Goal: Communication & Community: Participate in discussion

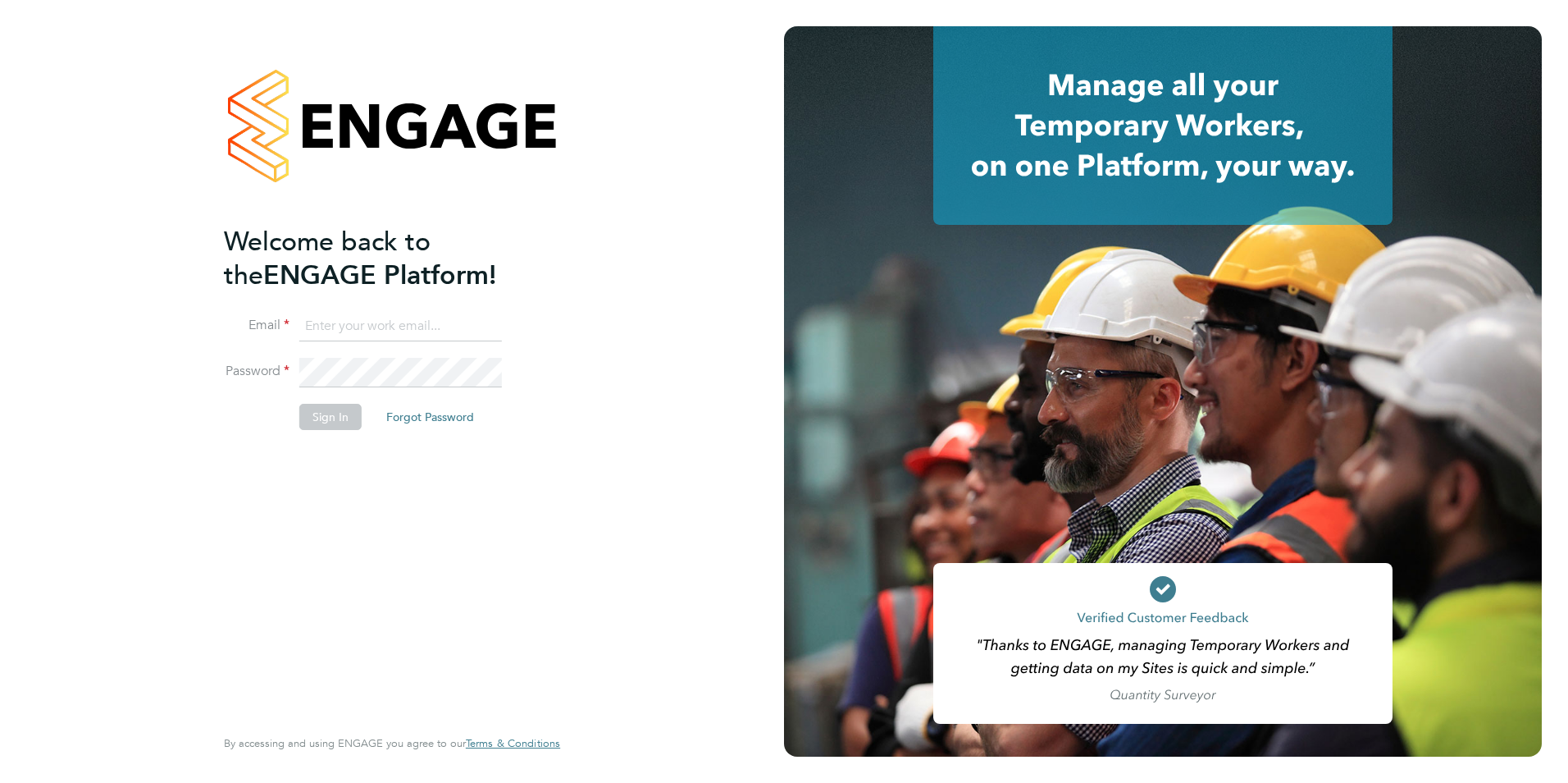
type input "connor@carbonrecruitment.co.uk"
click at [333, 424] on button "Sign In" at bounding box center [330, 416] width 62 height 26
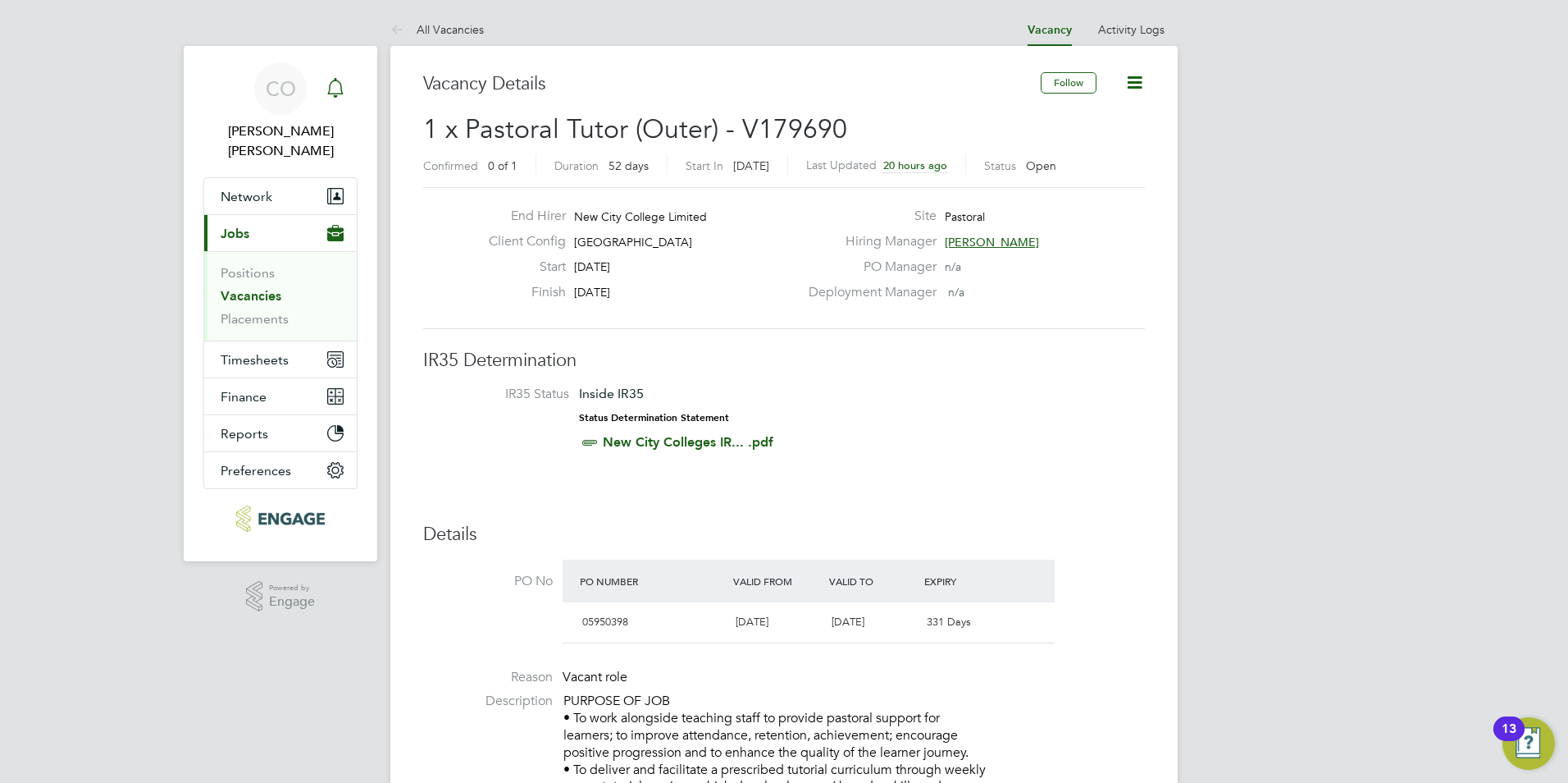
click at [342, 94] on icon "Main navigation" at bounding box center [336, 88] width 20 height 20
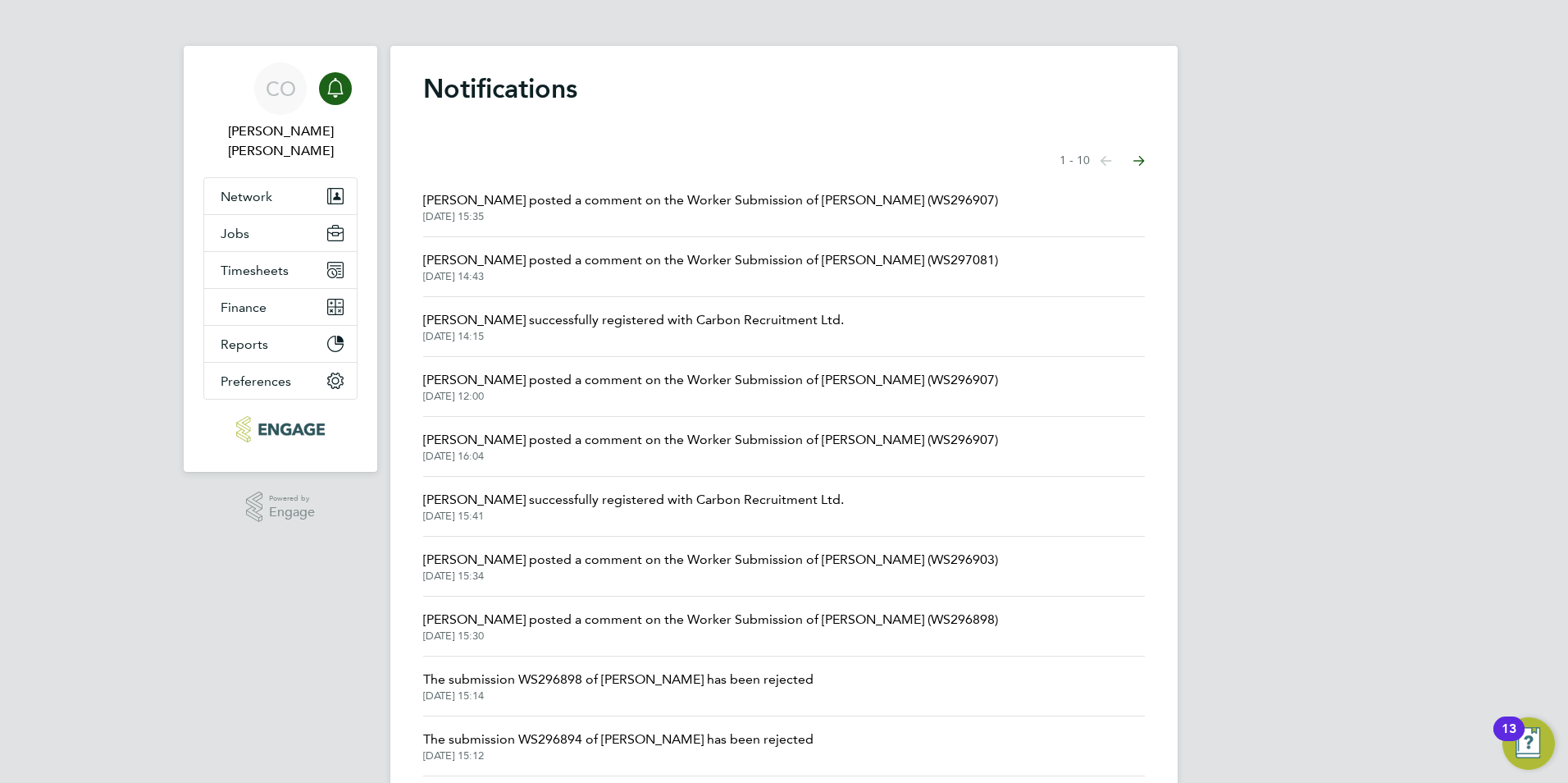
click at [334, 86] on icon "Main navigation" at bounding box center [336, 88] width 20 height 20
click at [337, 116] on link "CO Connor O'sullivan" at bounding box center [280, 111] width 154 height 99
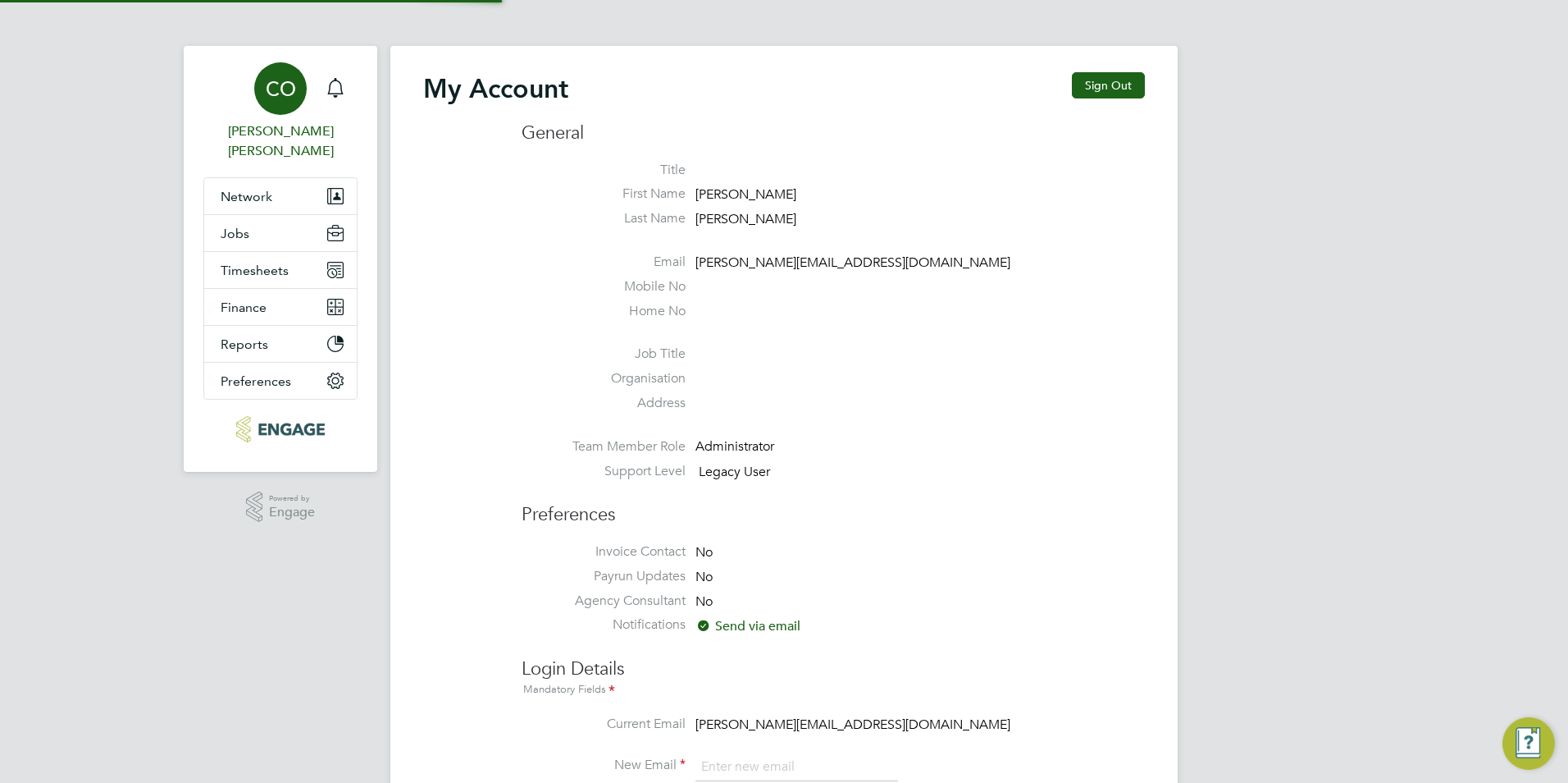
type input "connor@carbonrecruitment.co.uk"
click at [326, 83] on icon "Main navigation" at bounding box center [336, 88] width 20 height 20
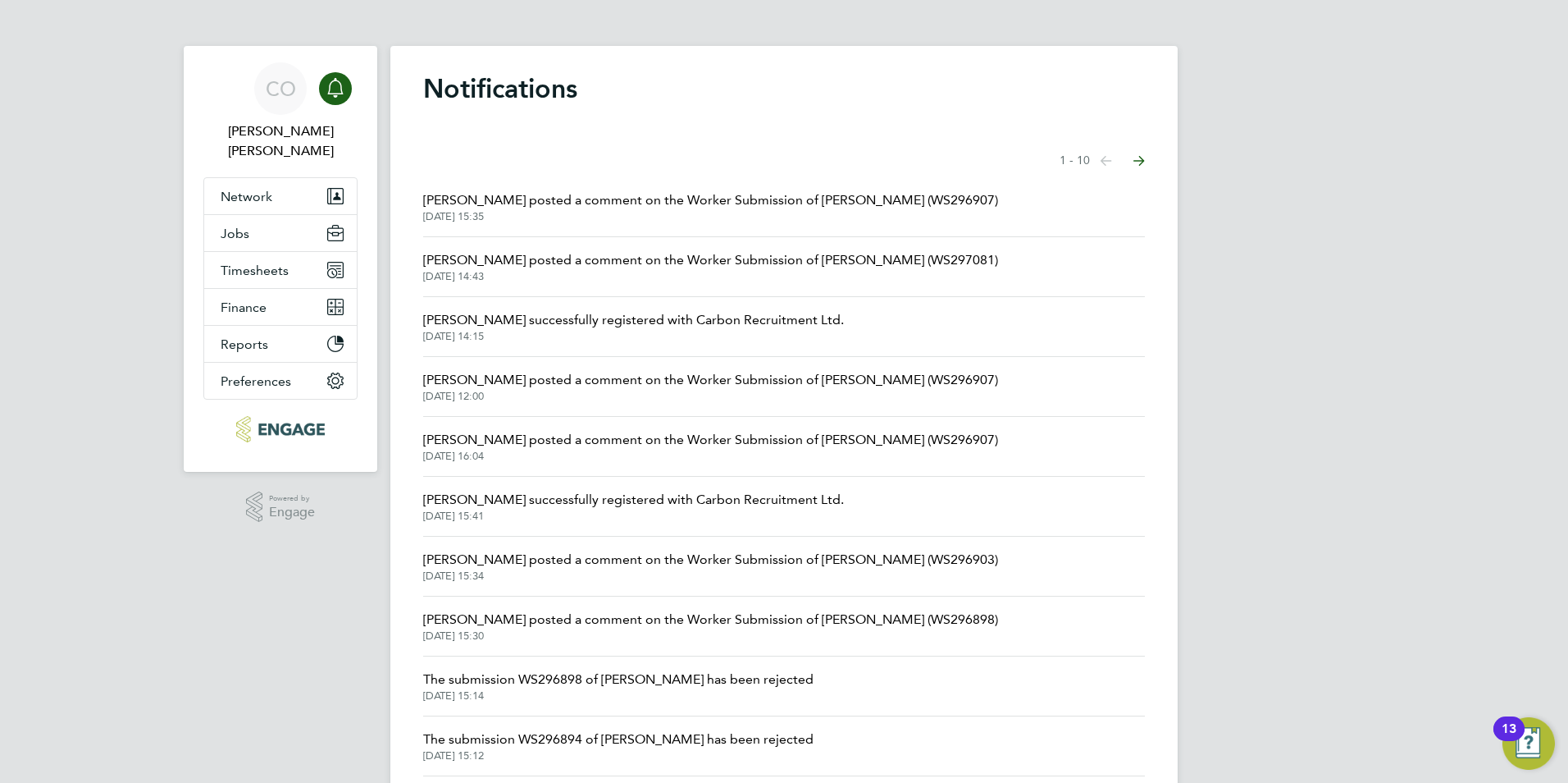
click at [700, 215] on span "[DATE] 15:35" at bounding box center [710, 216] width 575 height 14
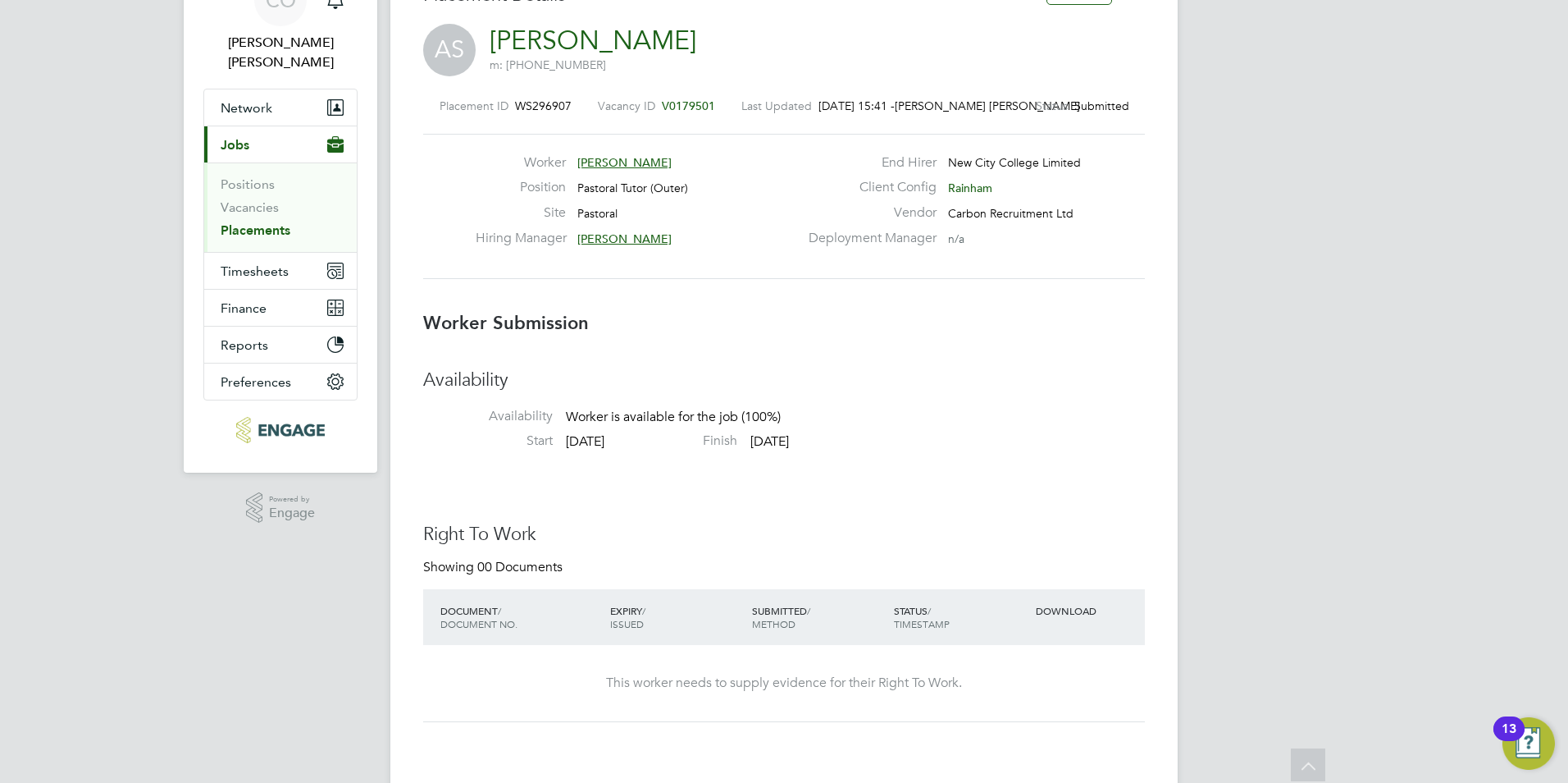
scroll to position [49, 0]
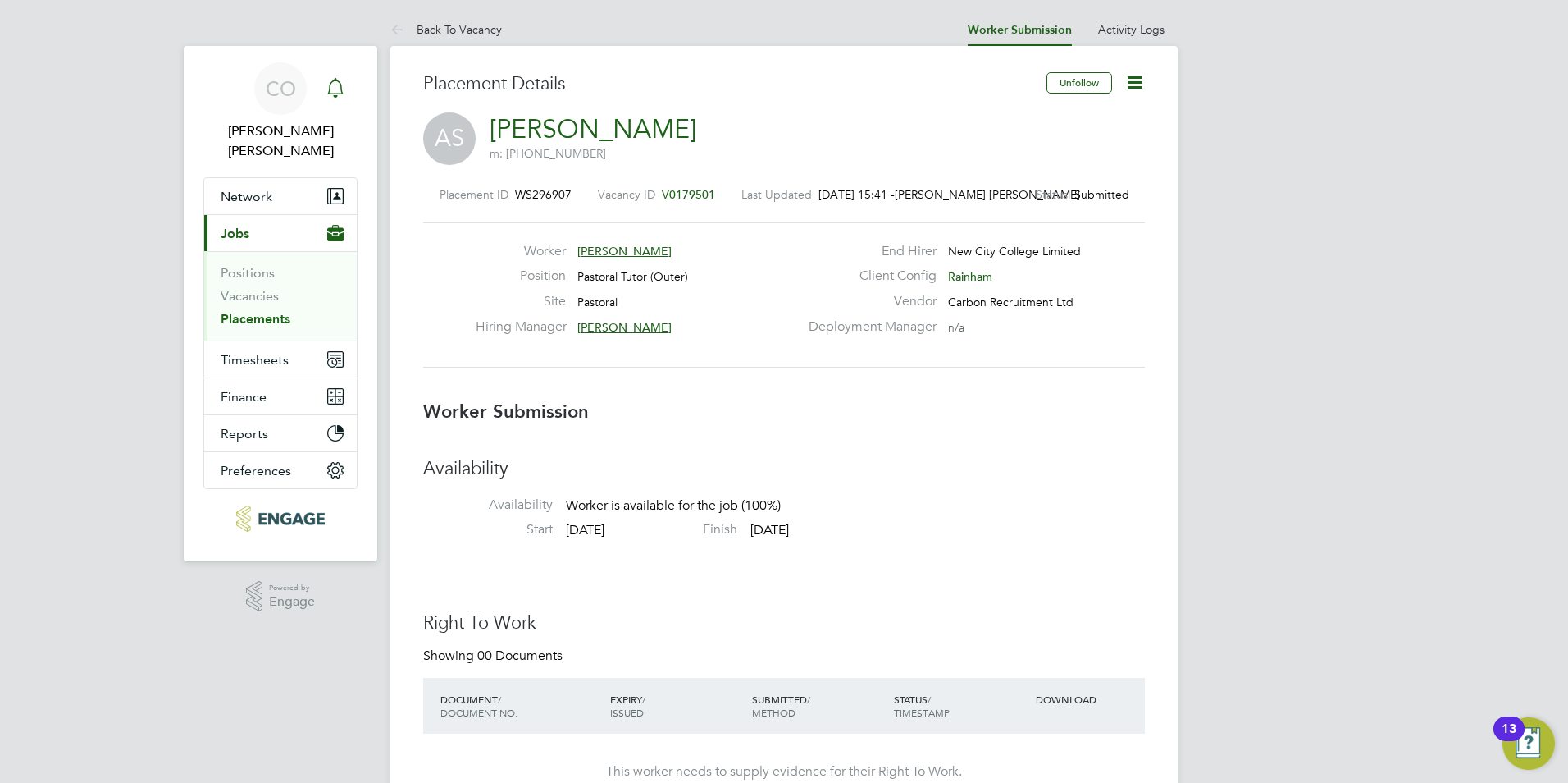
click at [324, 84] on div "Main navigation" at bounding box center [336, 89] width 33 height 33
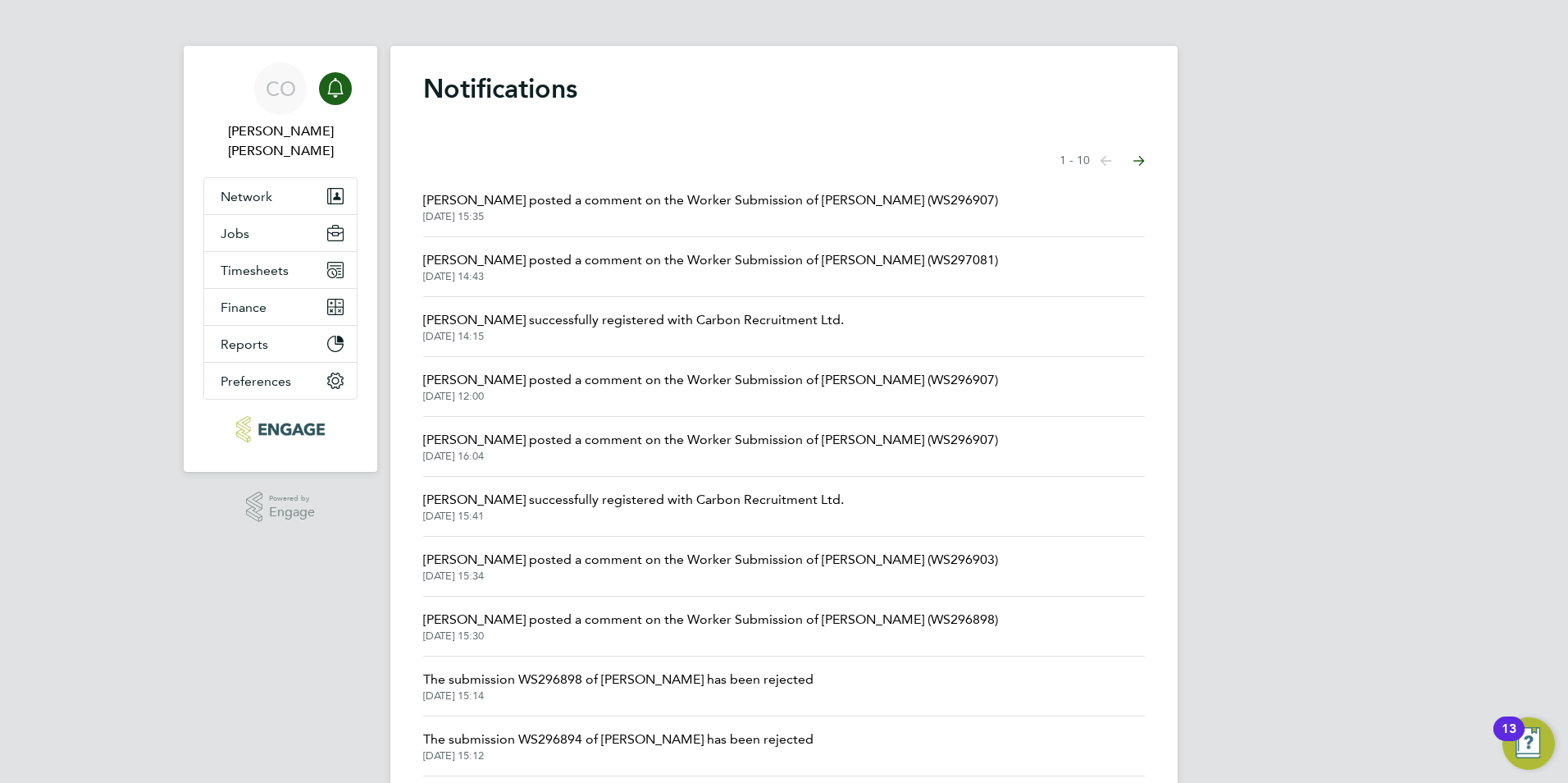
click at [746, 203] on span "[PERSON_NAME] posted a comment on the Worker Submission of [PERSON_NAME] (WS296…" at bounding box center [710, 200] width 575 height 20
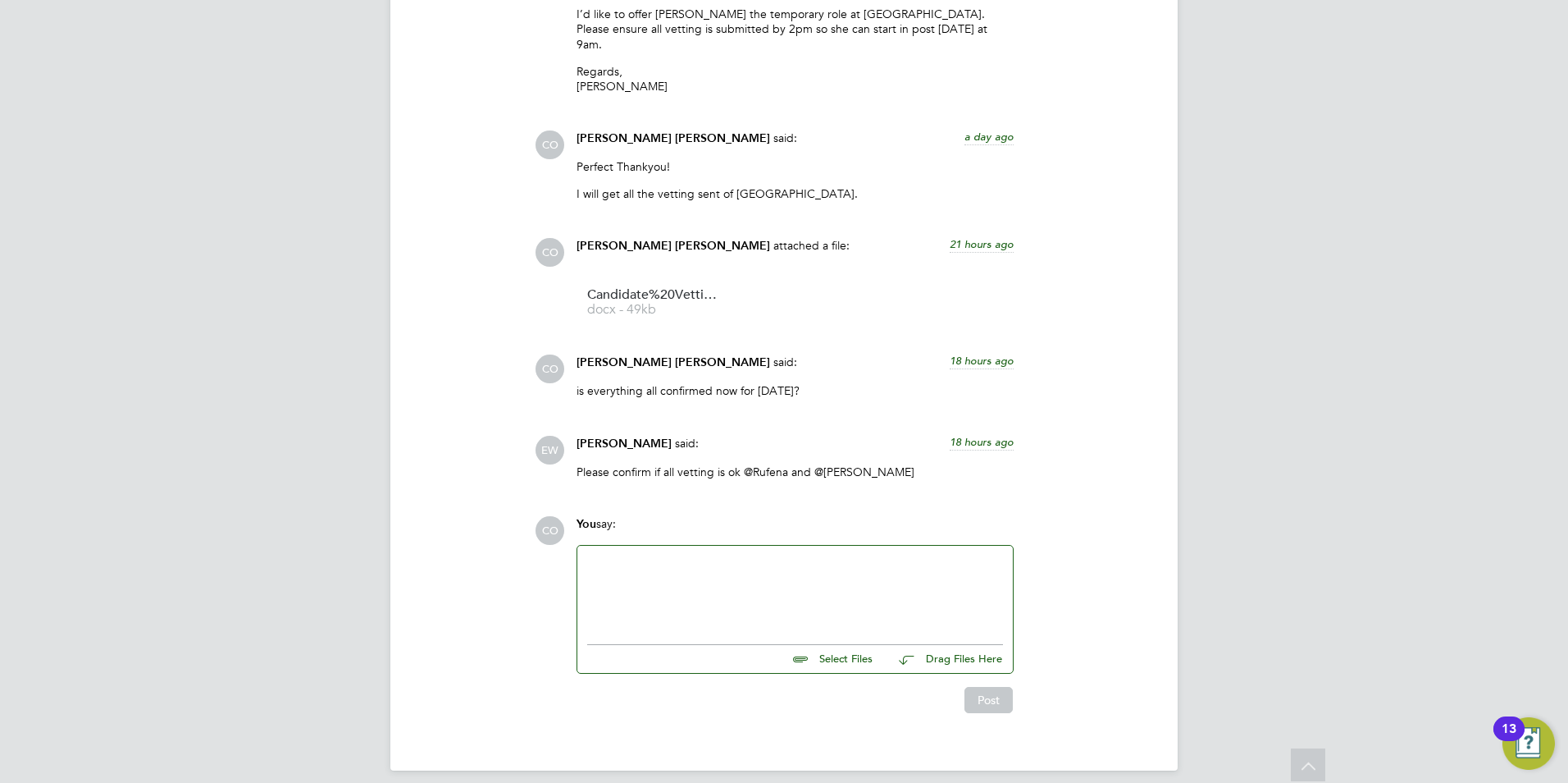
click at [737, 556] on div at bounding box center [795, 591] width 416 height 71
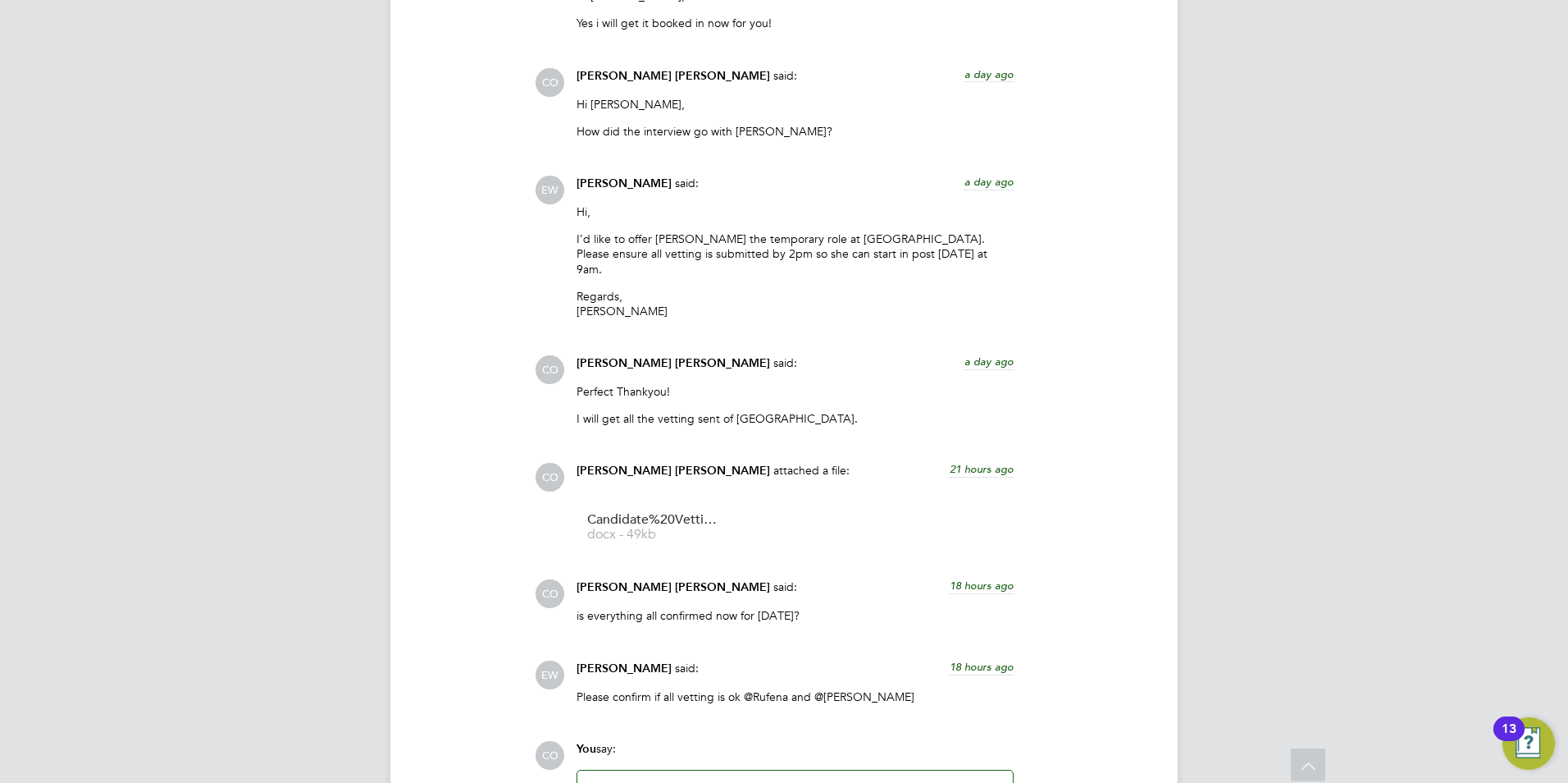
scroll to position [2265, 0]
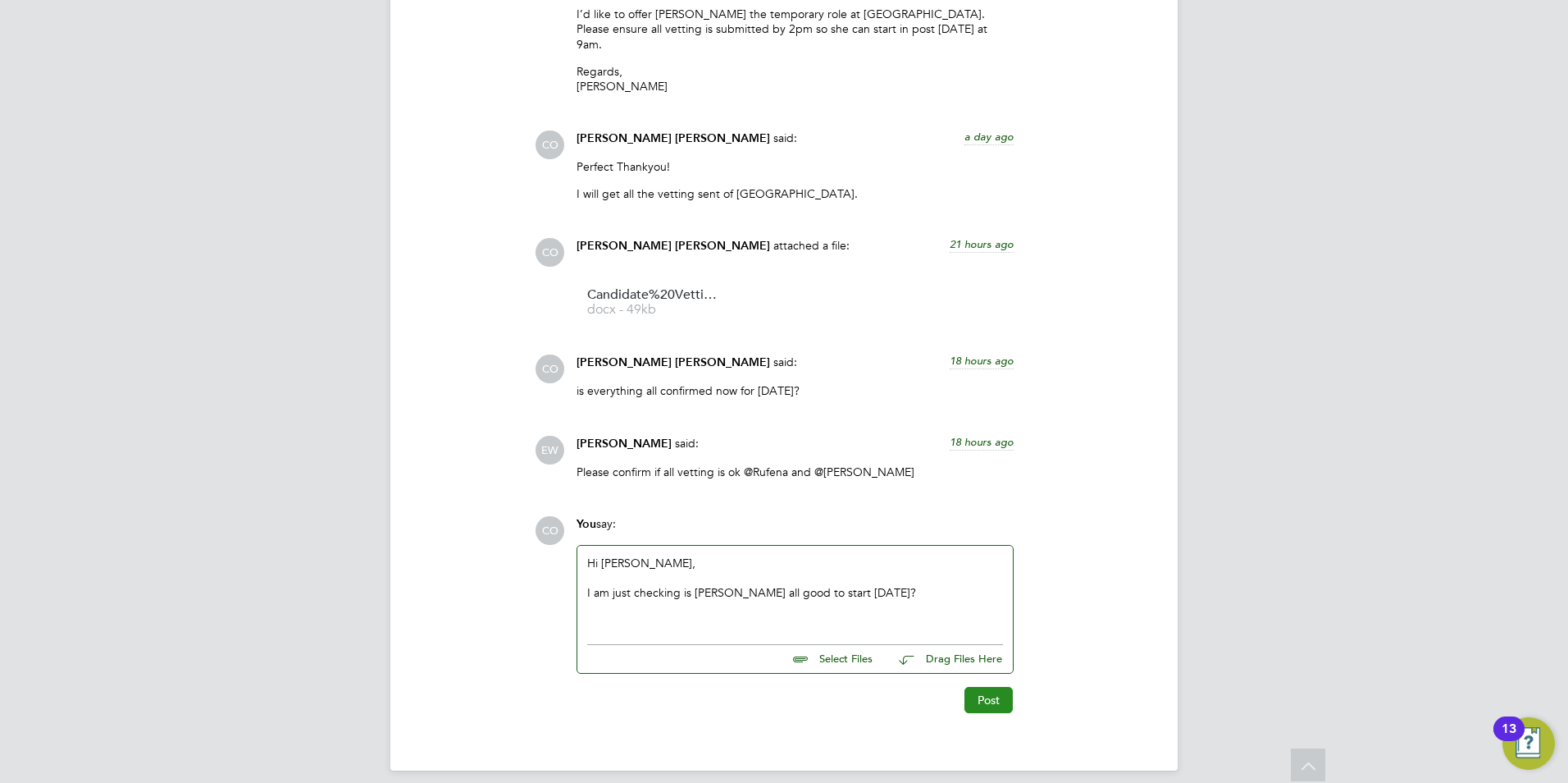
click at [976, 688] on button "Post" at bounding box center [988, 700] width 48 height 26
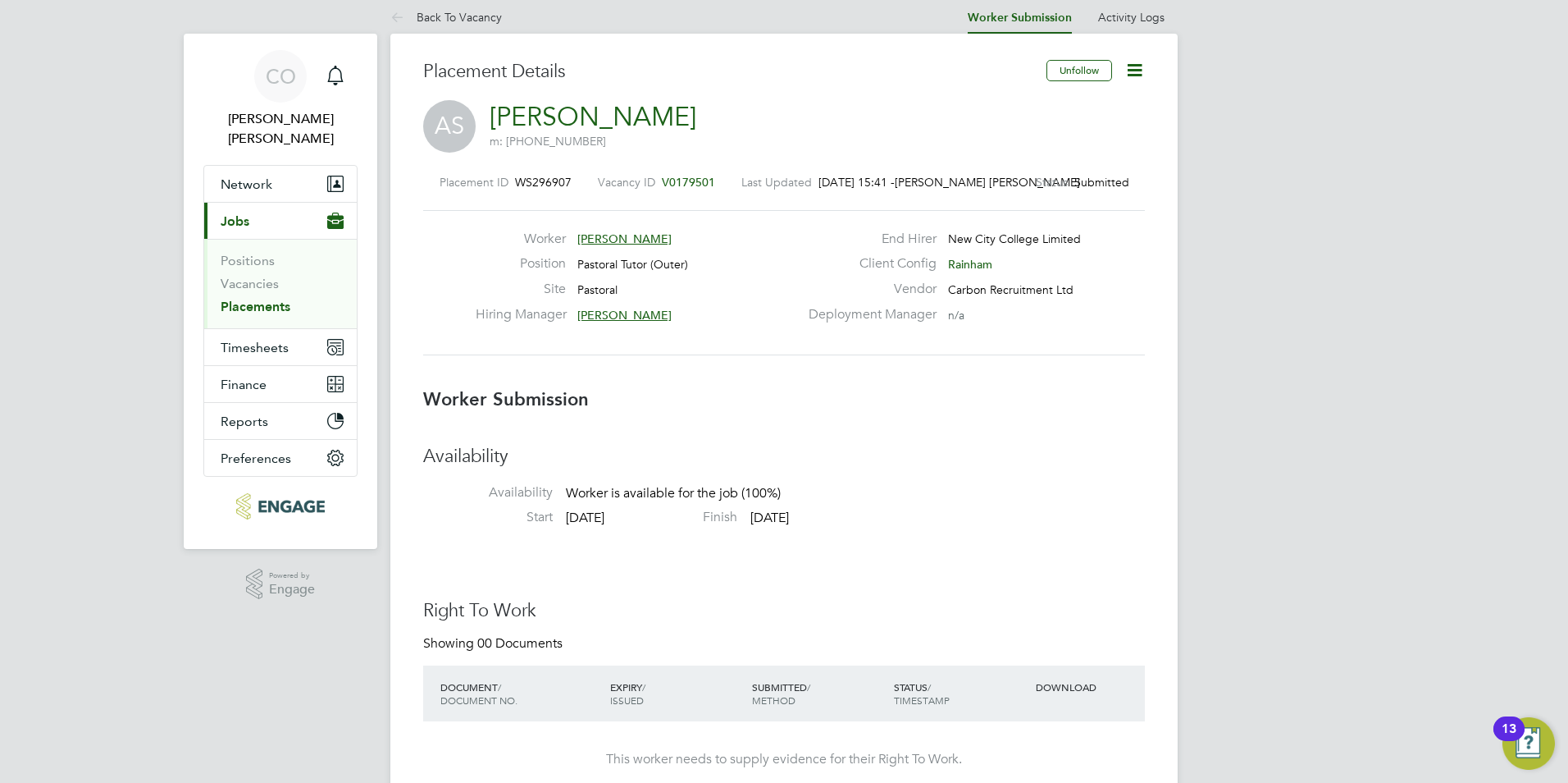
scroll to position [0, 0]
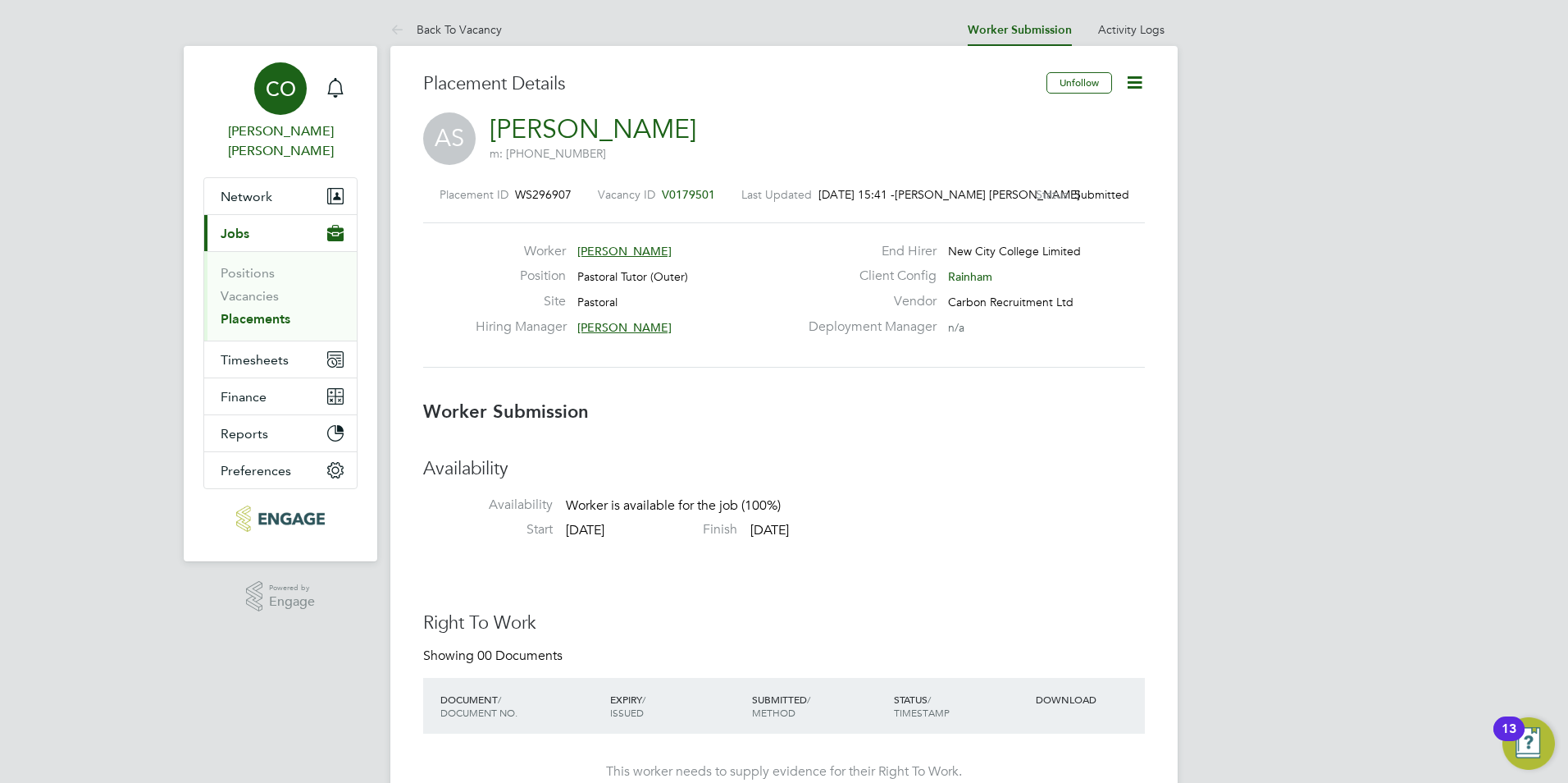
click at [302, 98] on div "CO" at bounding box center [280, 89] width 52 height 53
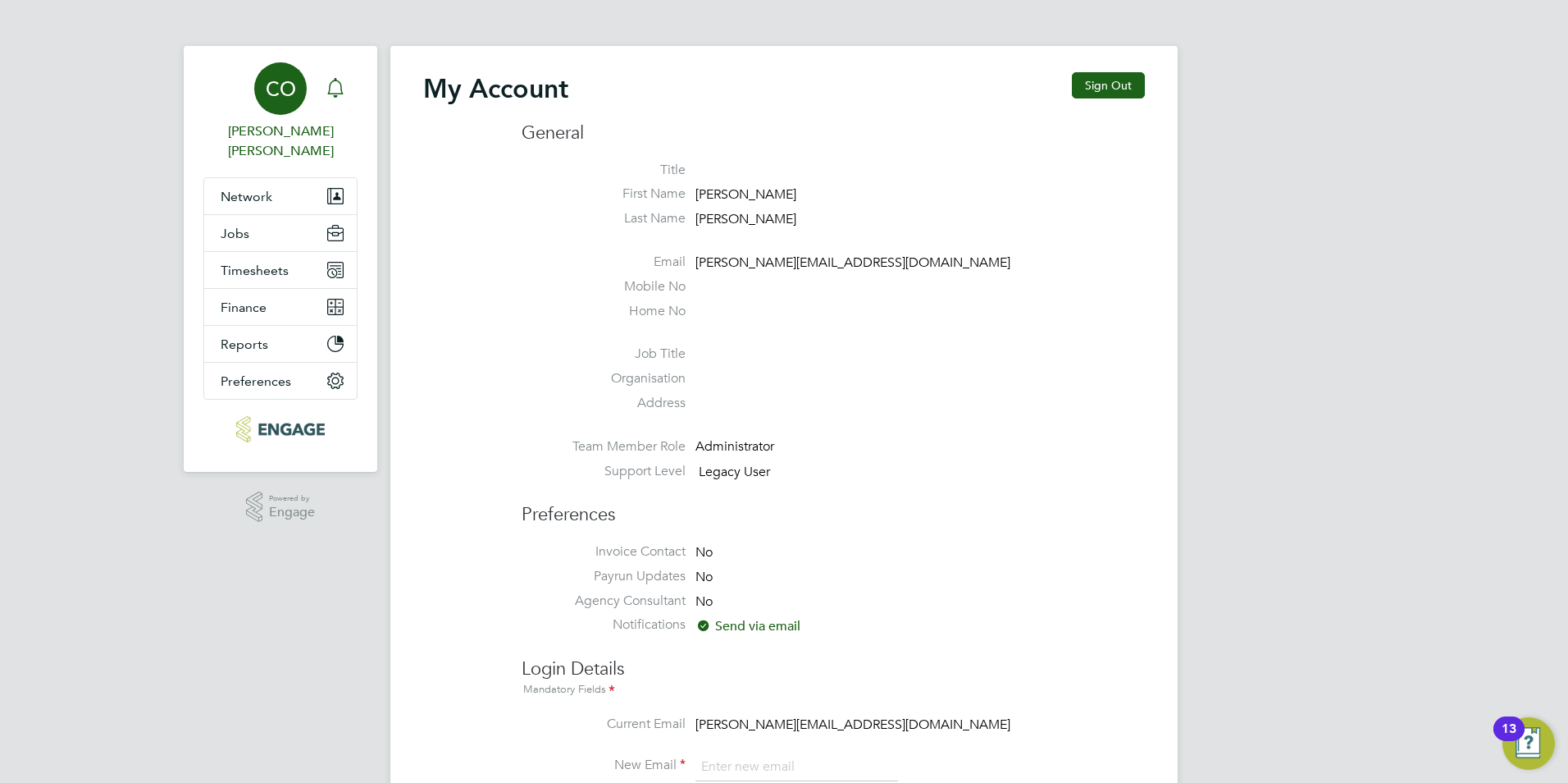
click at [321, 84] on div "Main navigation" at bounding box center [336, 89] width 33 height 33
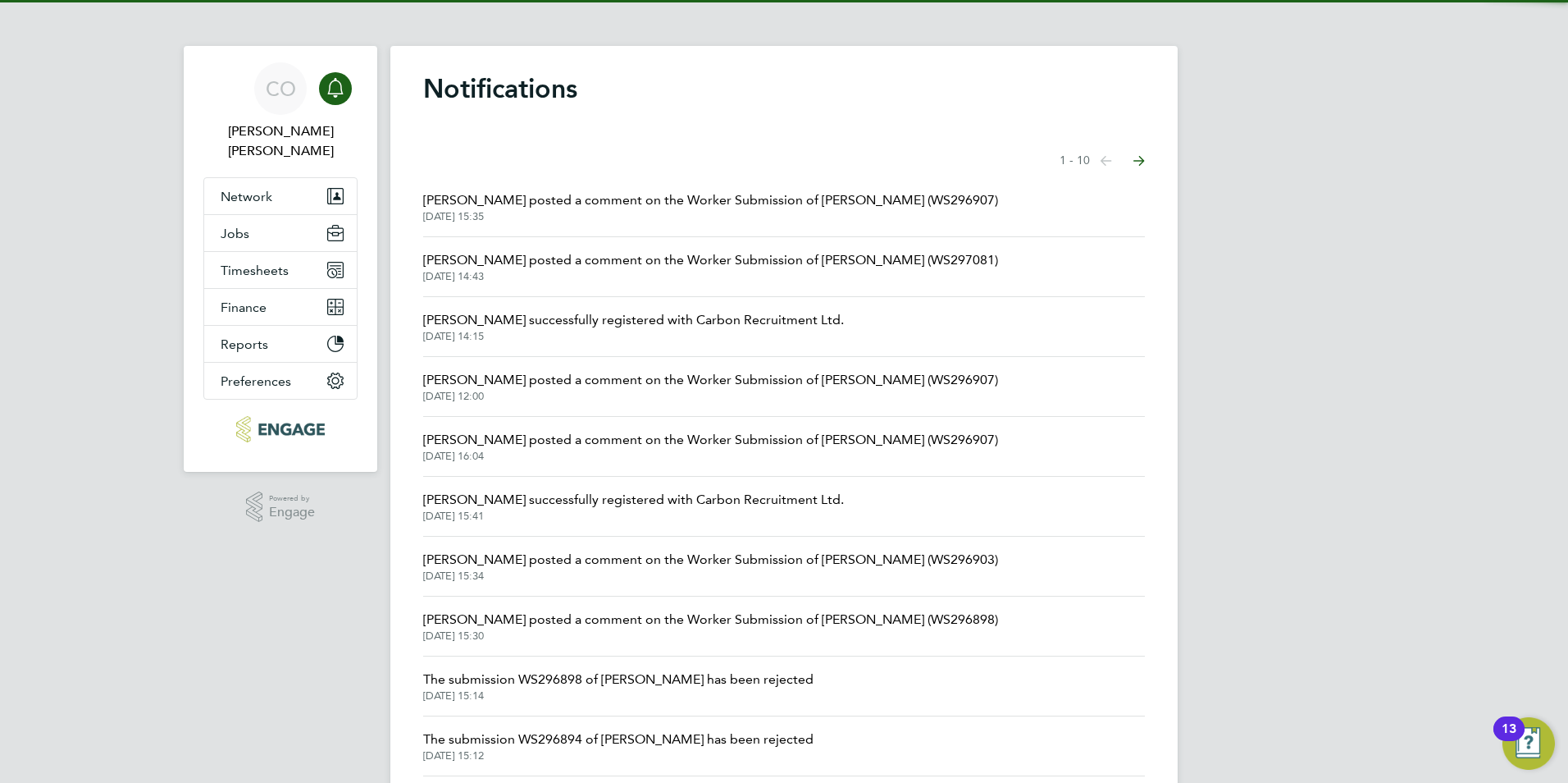
click at [584, 253] on span "[PERSON_NAME] posted a comment on the Worker Submission of [PERSON_NAME] (WS297…" at bounding box center [710, 260] width 575 height 20
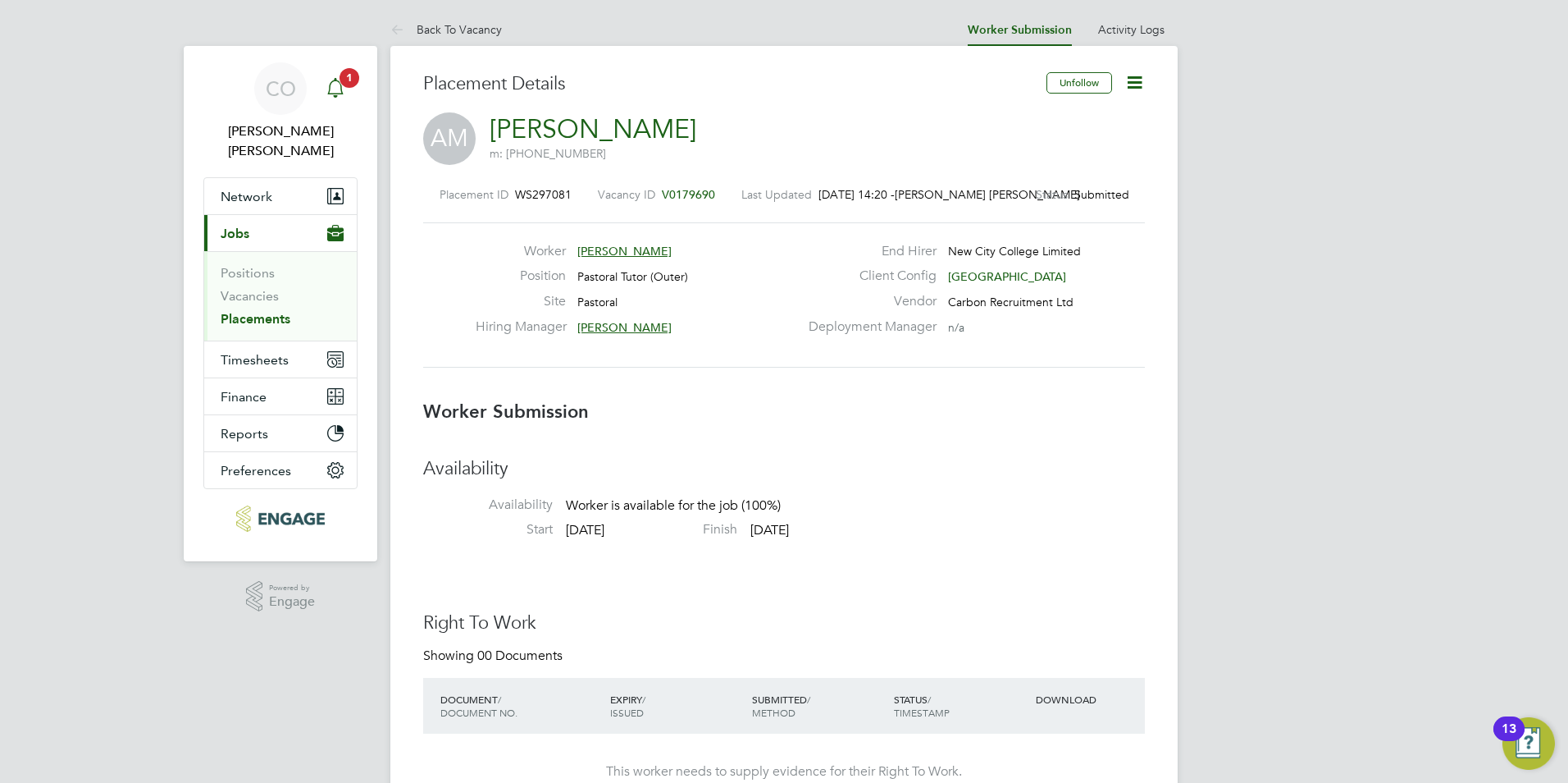
click at [337, 101] on div "Main navigation" at bounding box center [336, 89] width 33 height 33
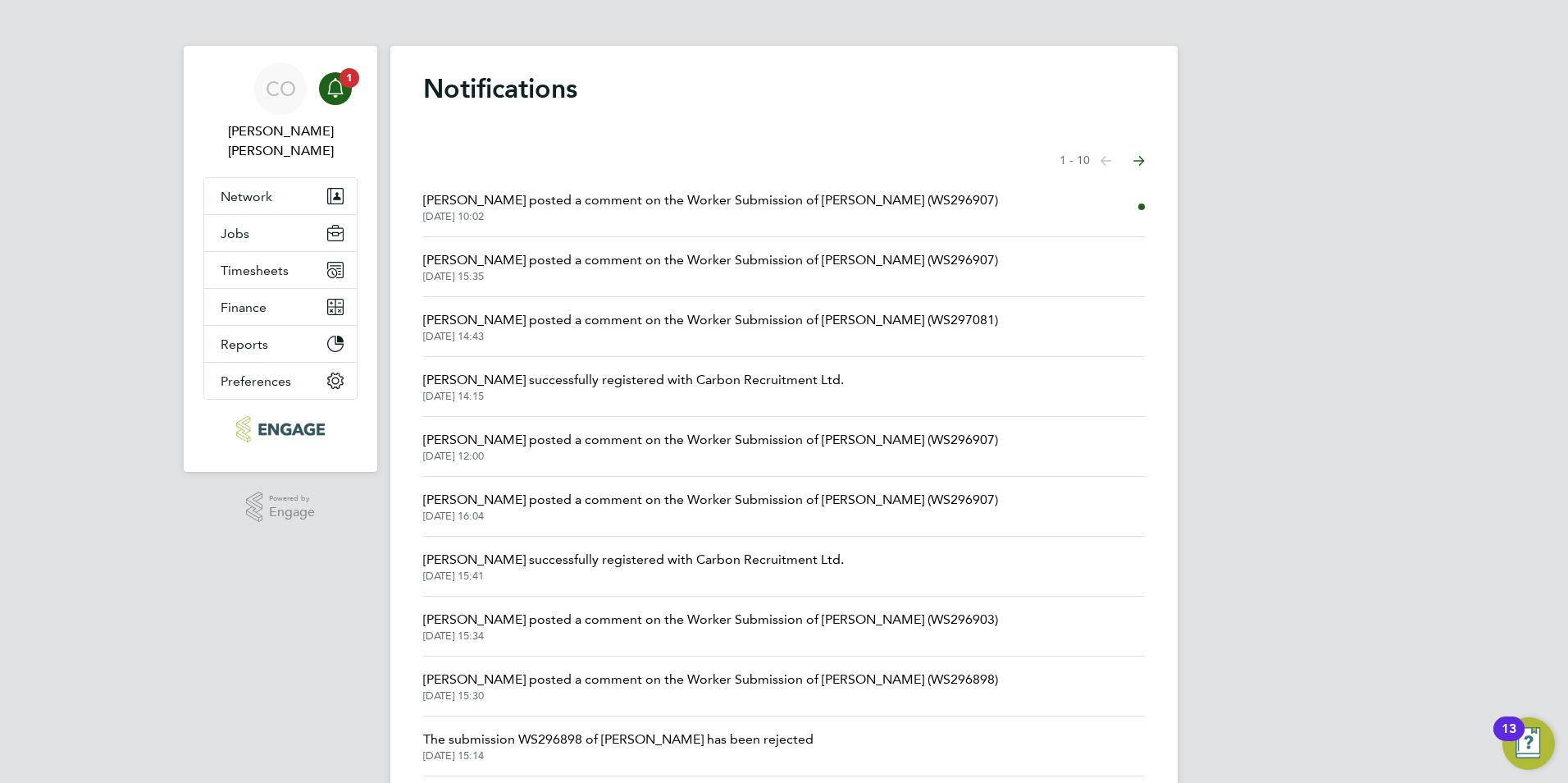
click at [608, 199] on span "[PERSON_NAME] posted a comment on the Worker Submission of [PERSON_NAME] (WS296…" at bounding box center [710, 200] width 575 height 20
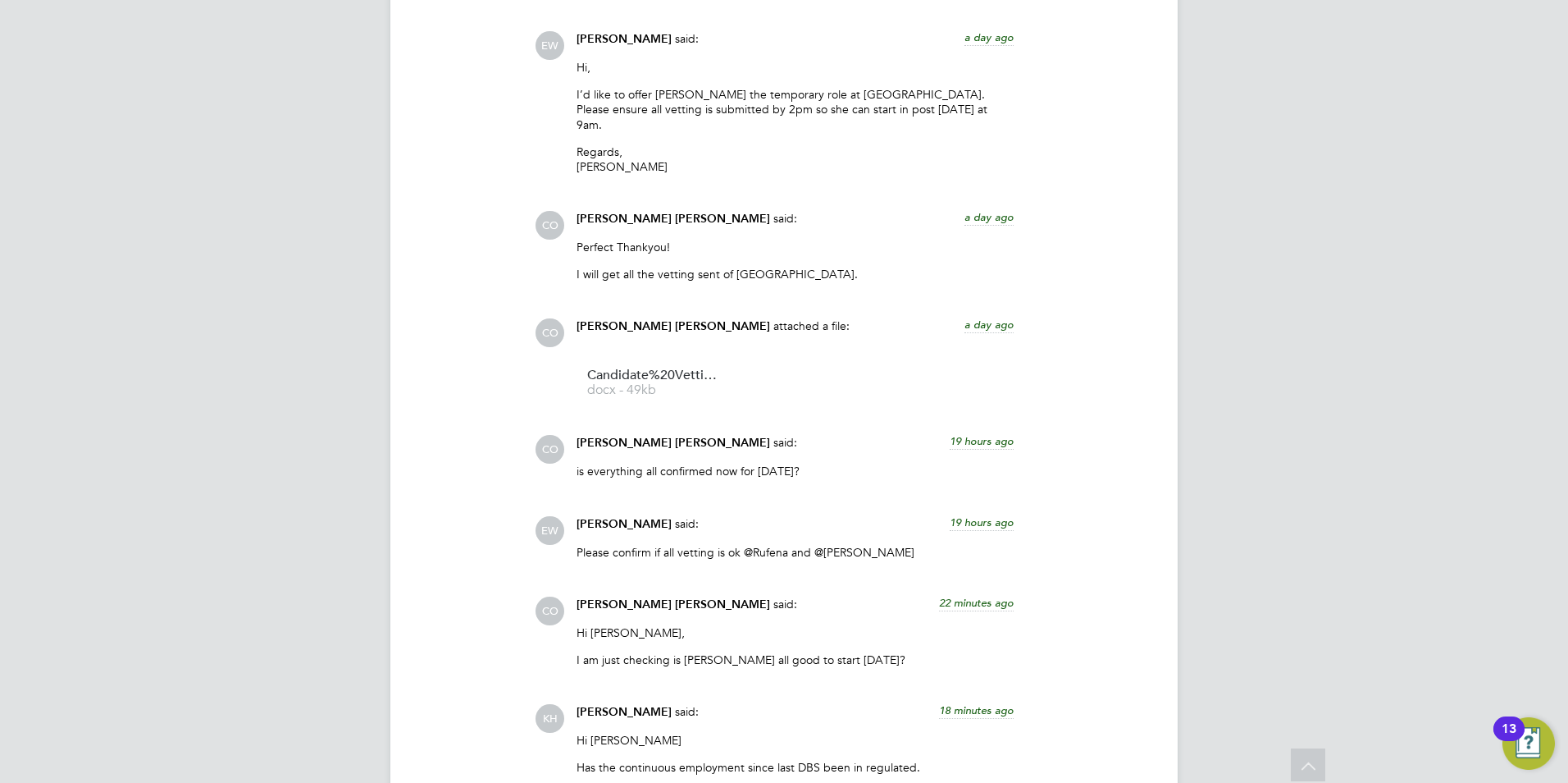
scroll to position [2535, 0]
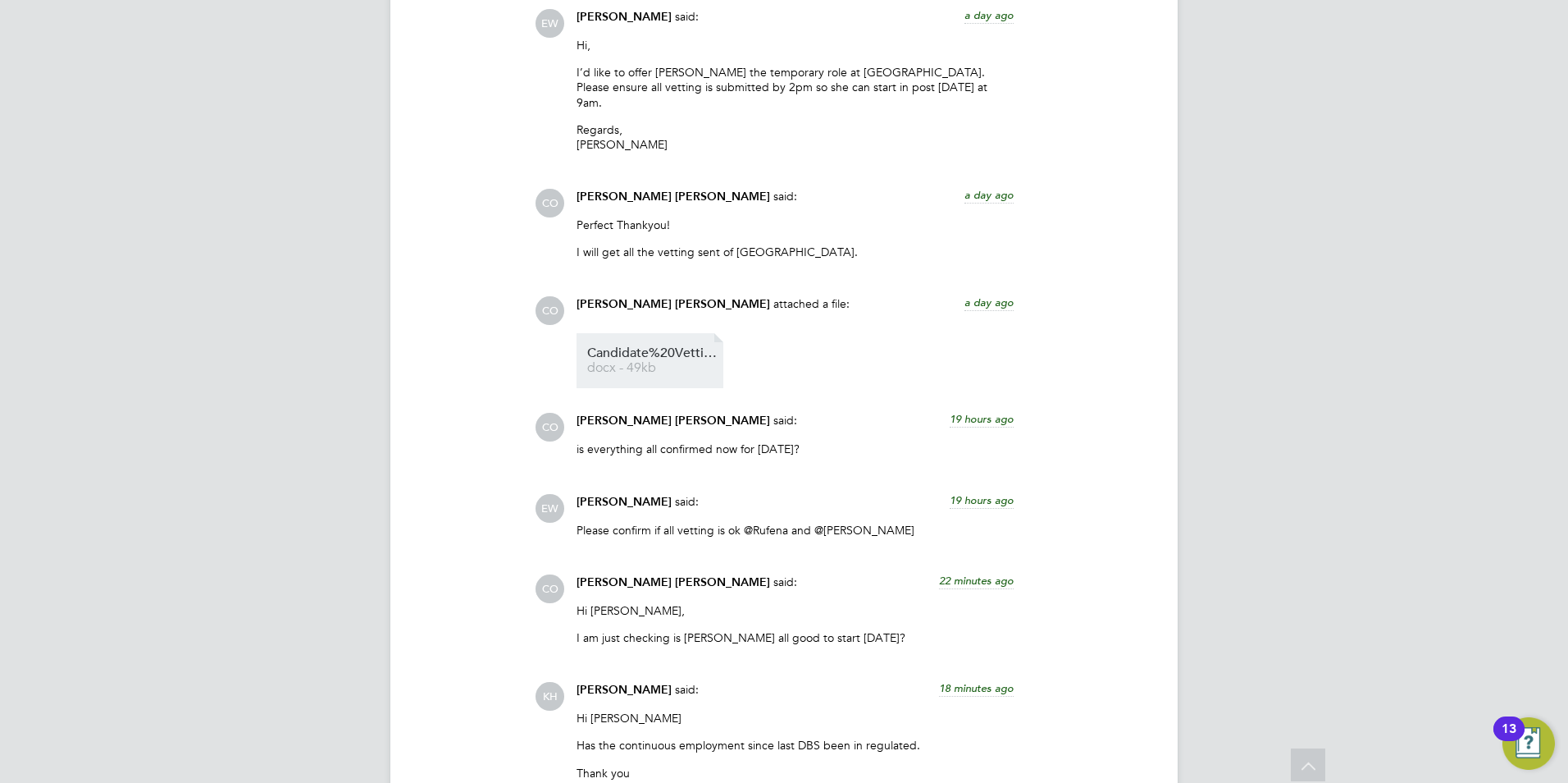
click at [620, 347] on span "Candidate%20Vetting%20Form-%20NCC-%20Amy" at bounding box center [652, 353] width 131 height 13
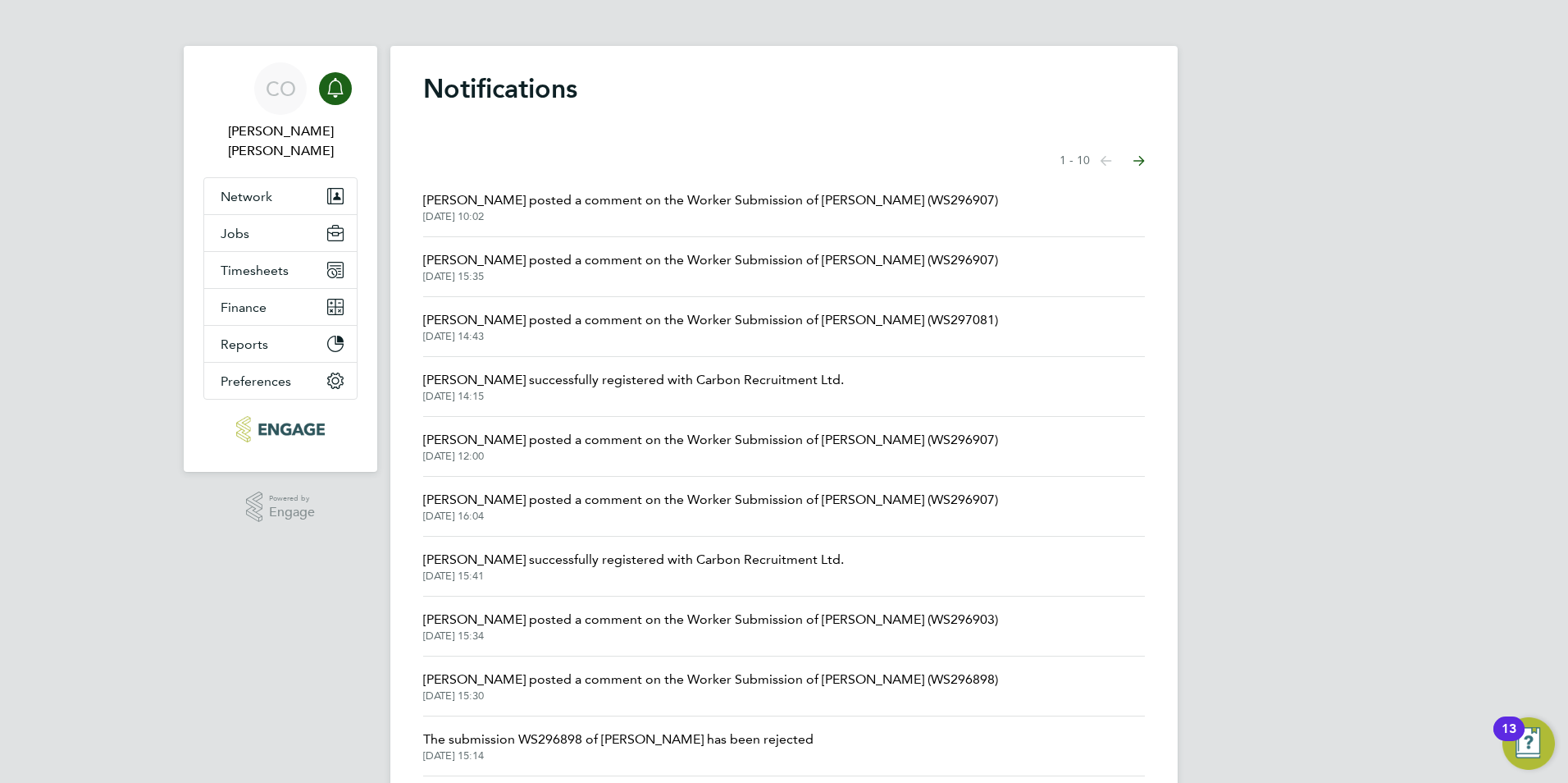
click at [832, 206] on span "[PERSON_NAME] posted a comment on the Worker Submission of [PERSON_NAME] (WS296…" at bounding box center [710, 200] width 575 height 20
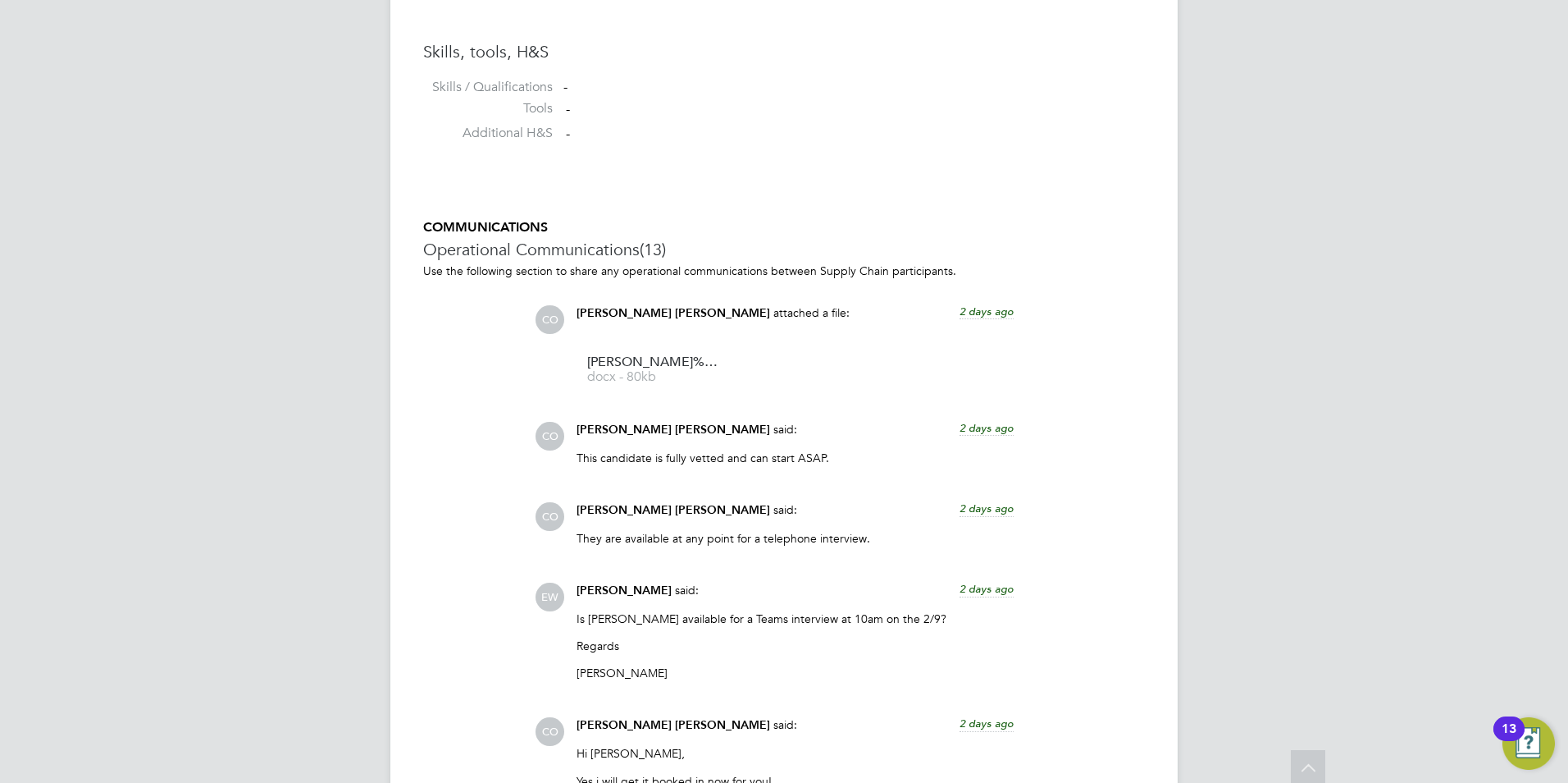
scroll to position [2566, 0]
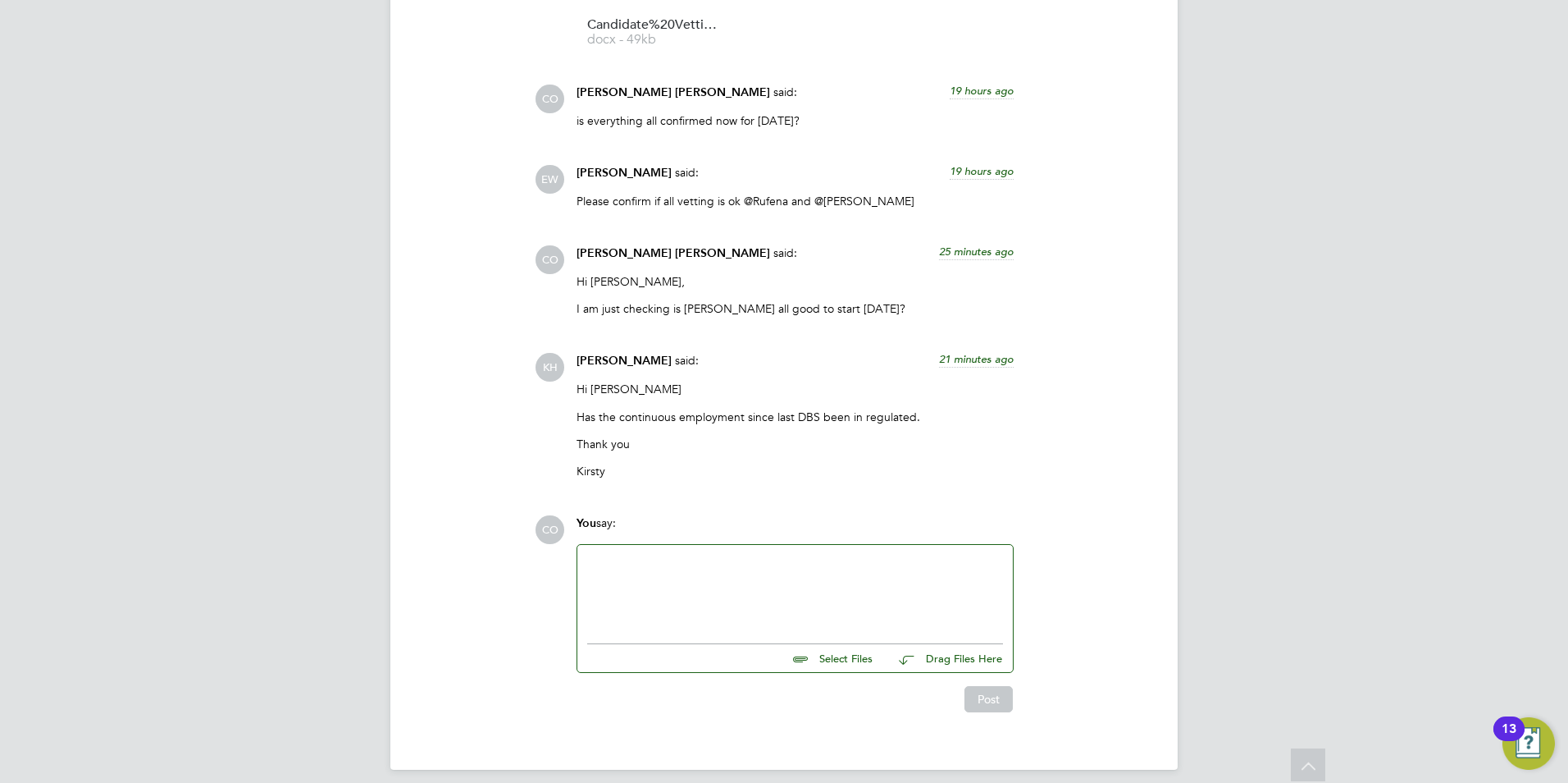
click at [756, 566] on div at bounding box center [795, 590] width 416 height 71
click at [738, 599] on div "Yes, [PERSON_NAME] has been working at The [GEOGRAPHIC_DATA] as a Learning Supp…" at bounding box center [795, 599] width 416 height 30
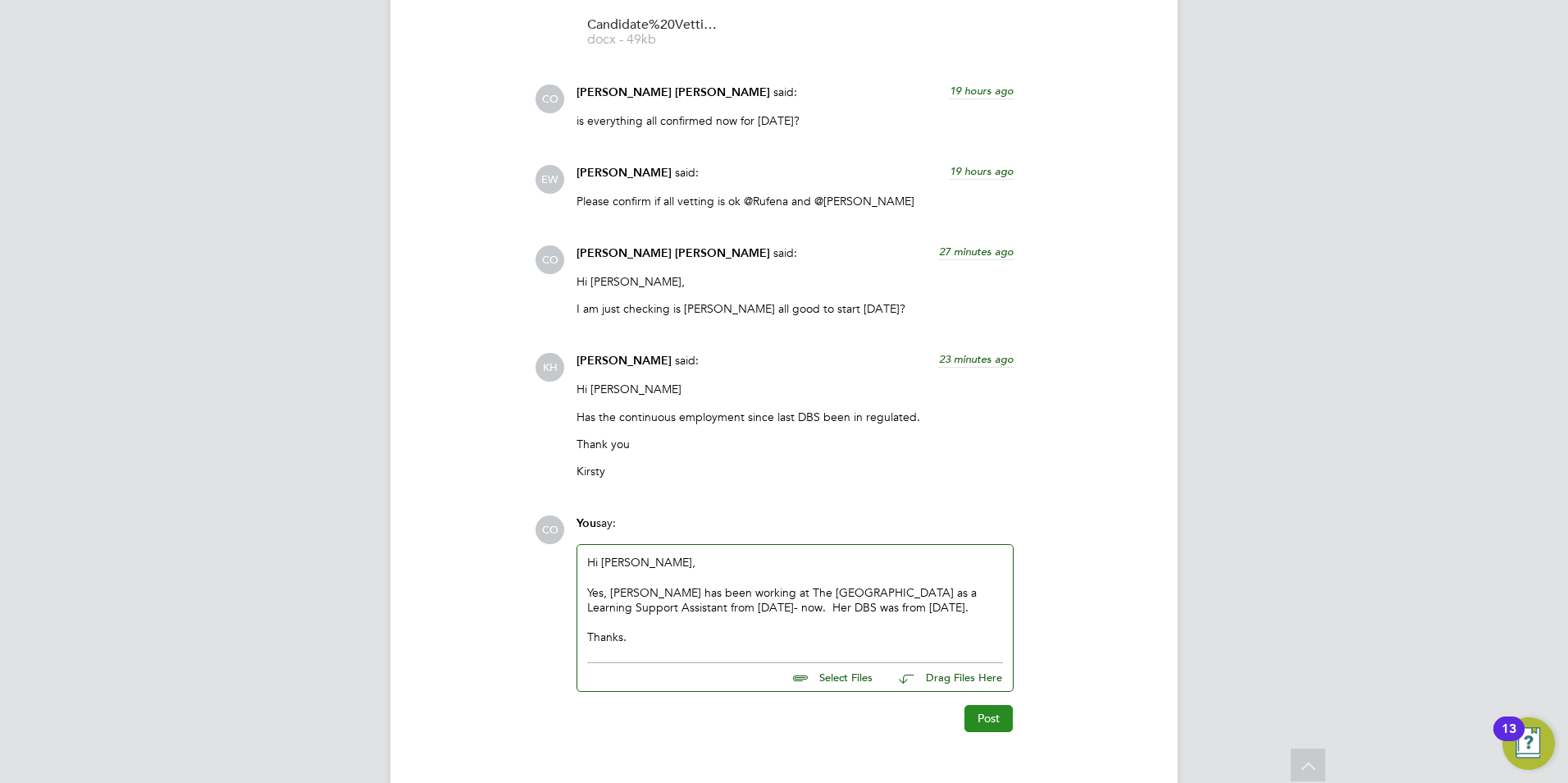
click at [965, 710] on button "Post" at bounding box center [988, 718] width 48 height 26
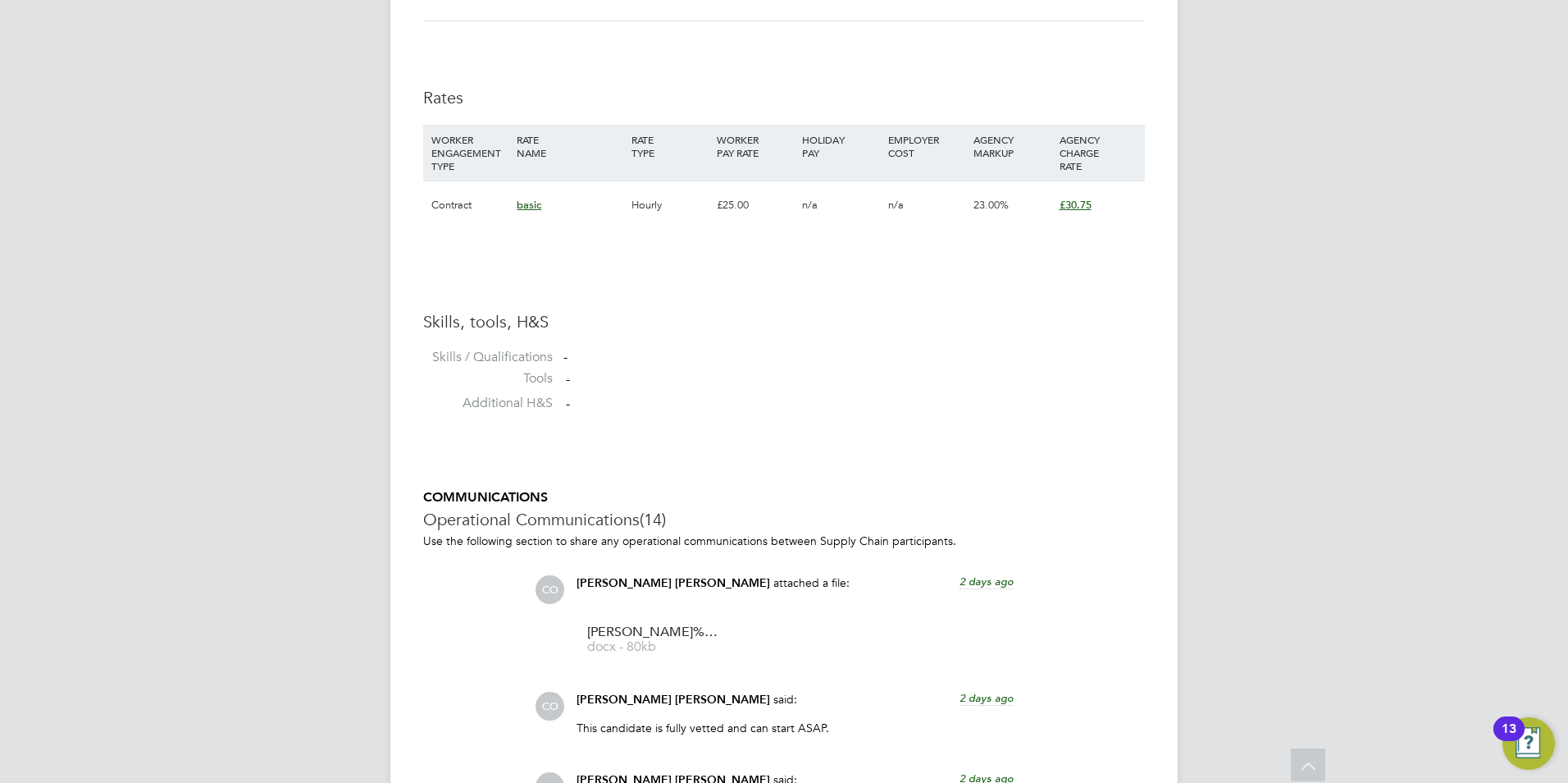
scroll to position [0, 0]
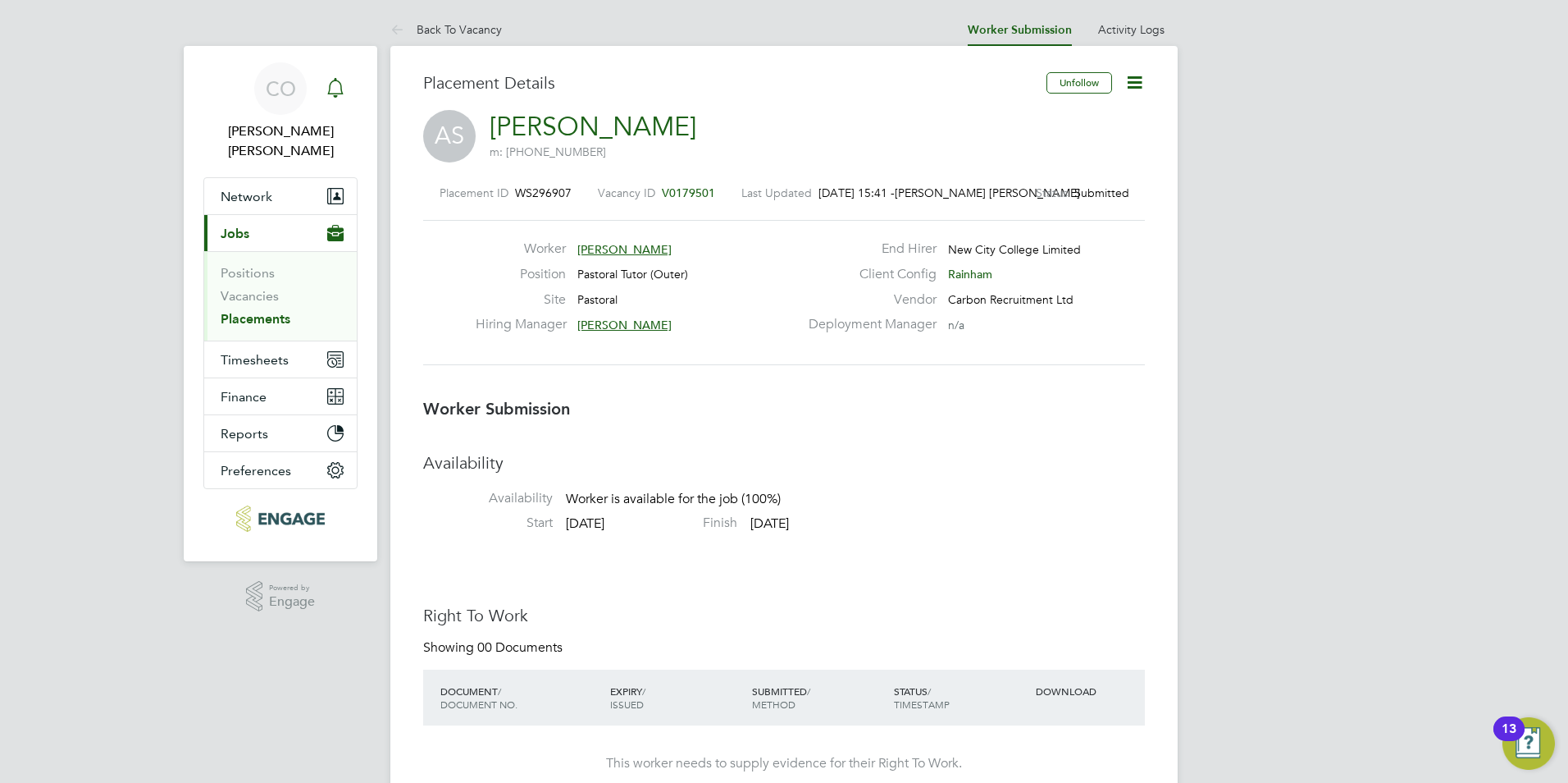
click at [330, 93] on icon "Main navigation" at bounding box center [335, 86] width 15 height 16
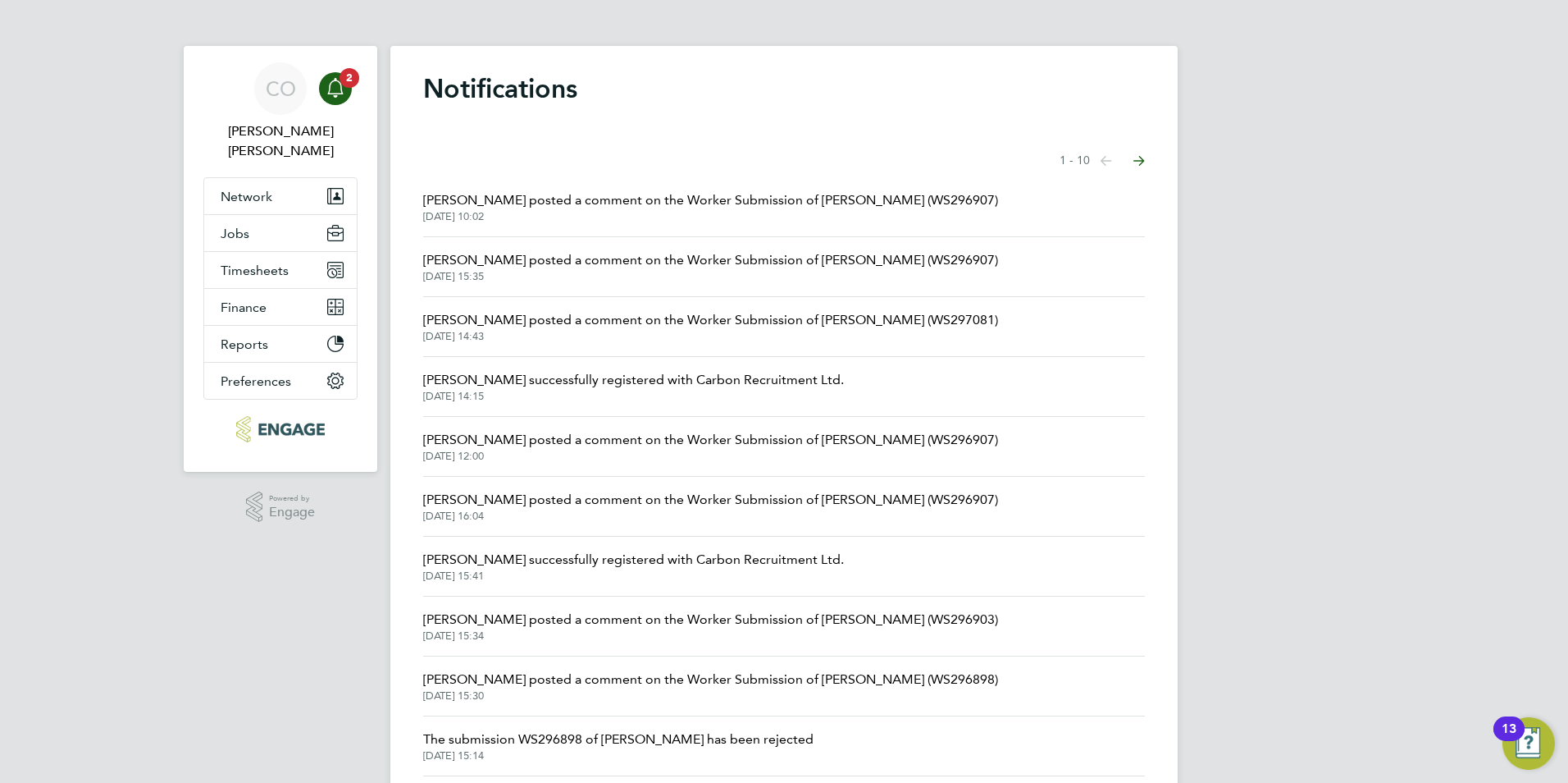
click at [507, 198] on span "[PERSON_NAME] posted a comment on the Worker Submission of [PERSON_NAME] (WS296…" at bounding box center [710, 200] width 575 height 20
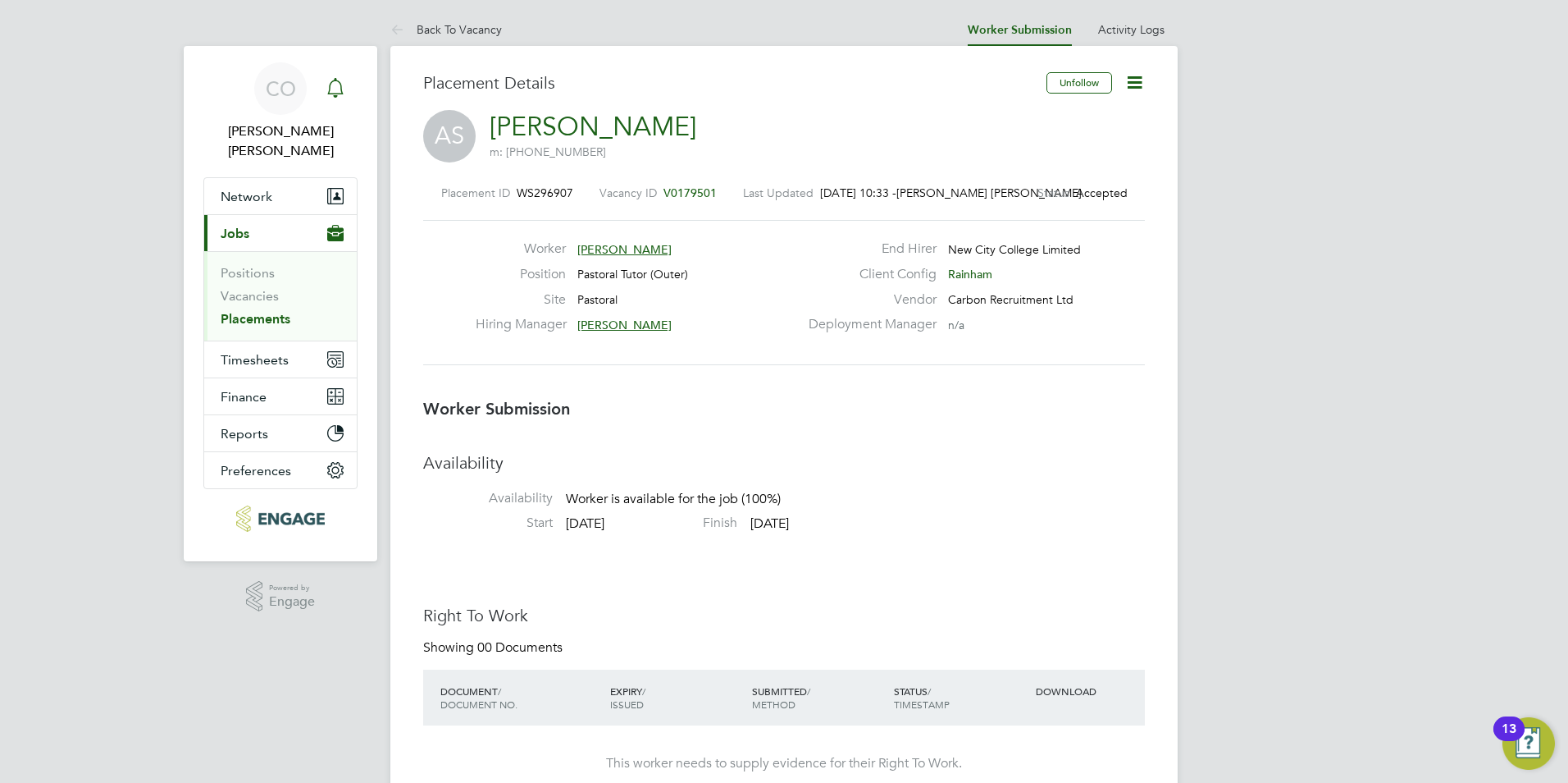
click at [336, 78] on icon "Main navigation" at bounding box center [336, 88] width 20 height 20
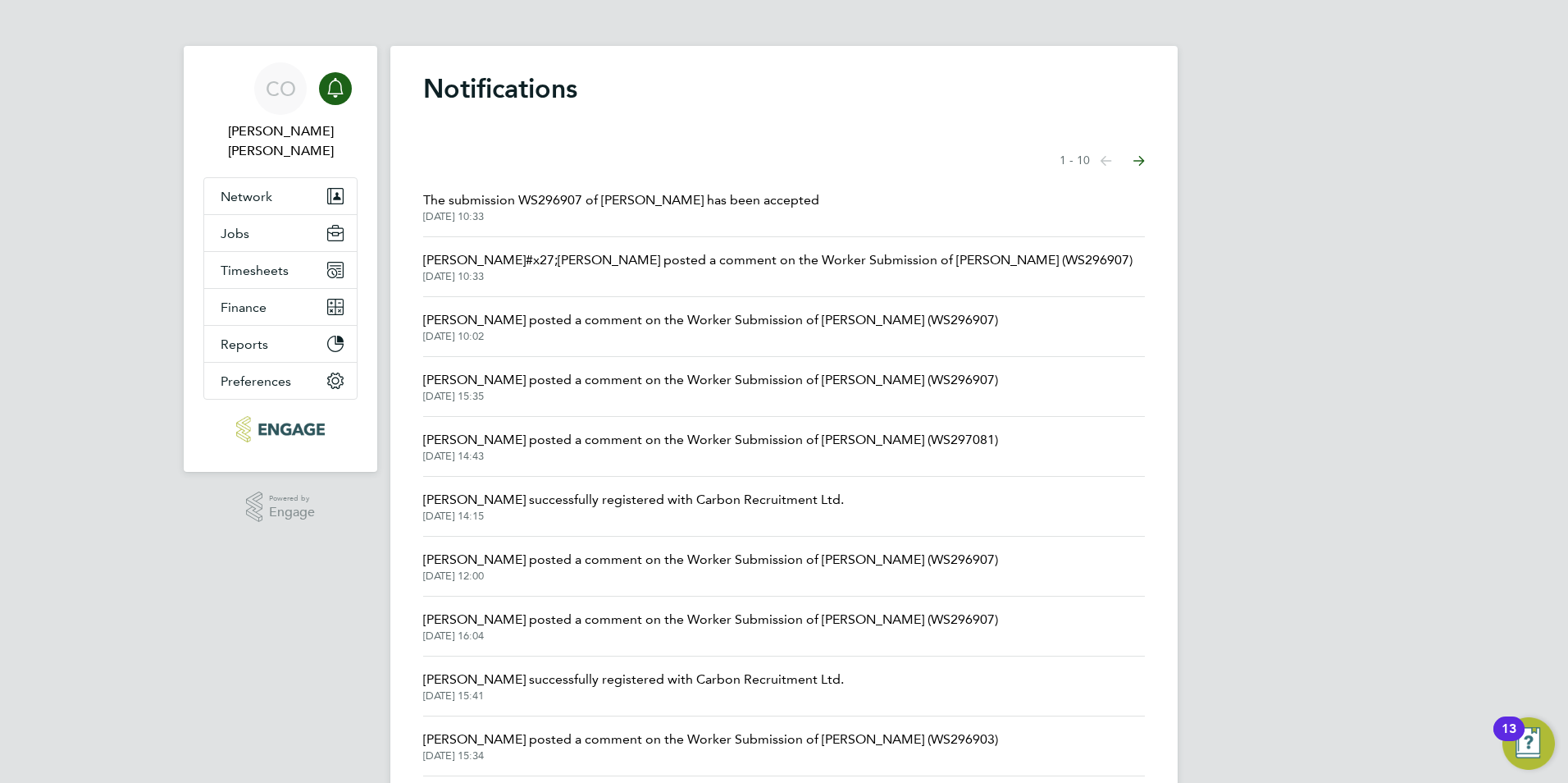
click at [785, 205] on span "The submission WS296907 of [PERSON_NAME] has been accepted" at bounding box center [622, 200] width 396 height 20
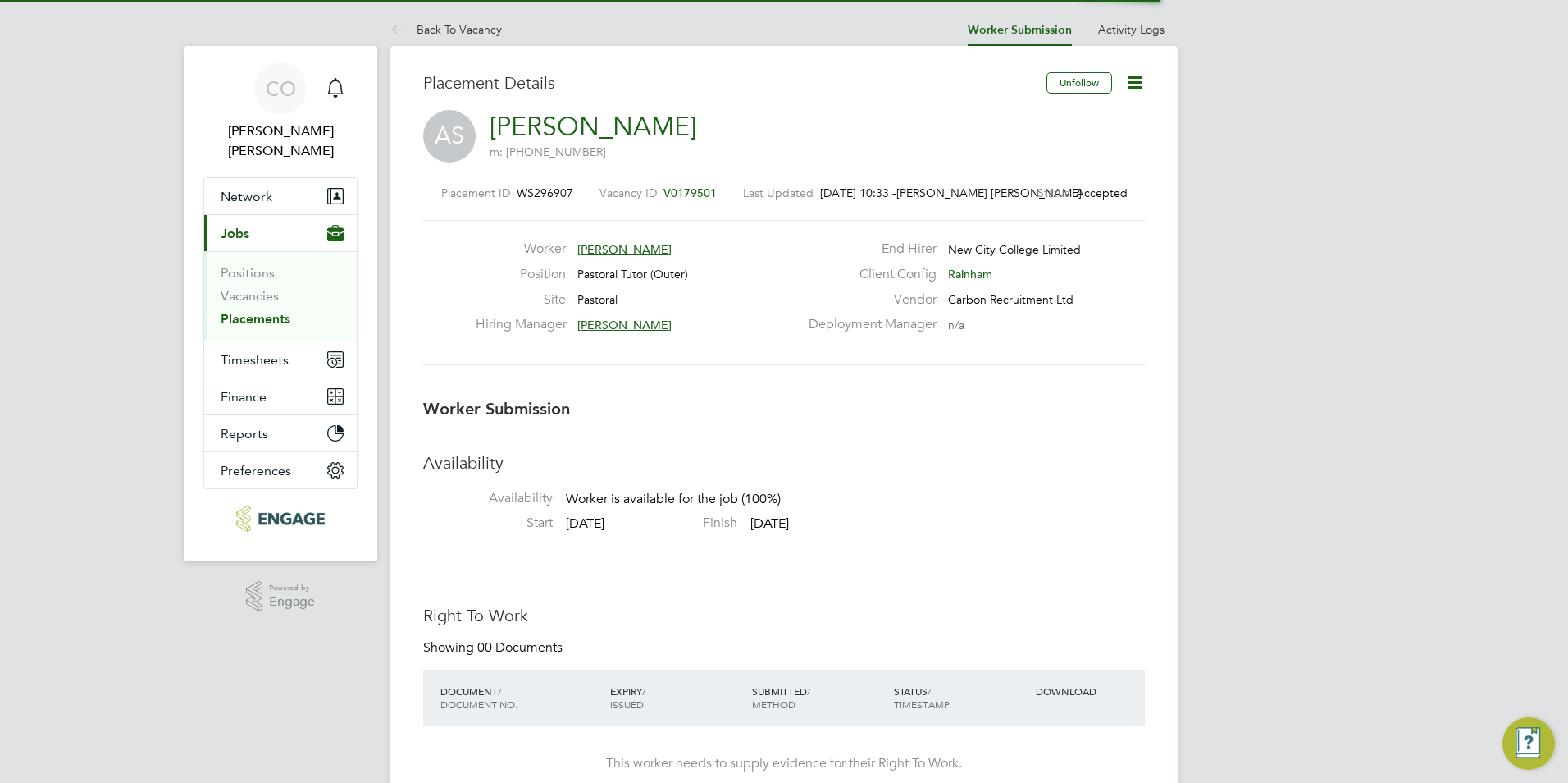
scroll to position [8, 8]
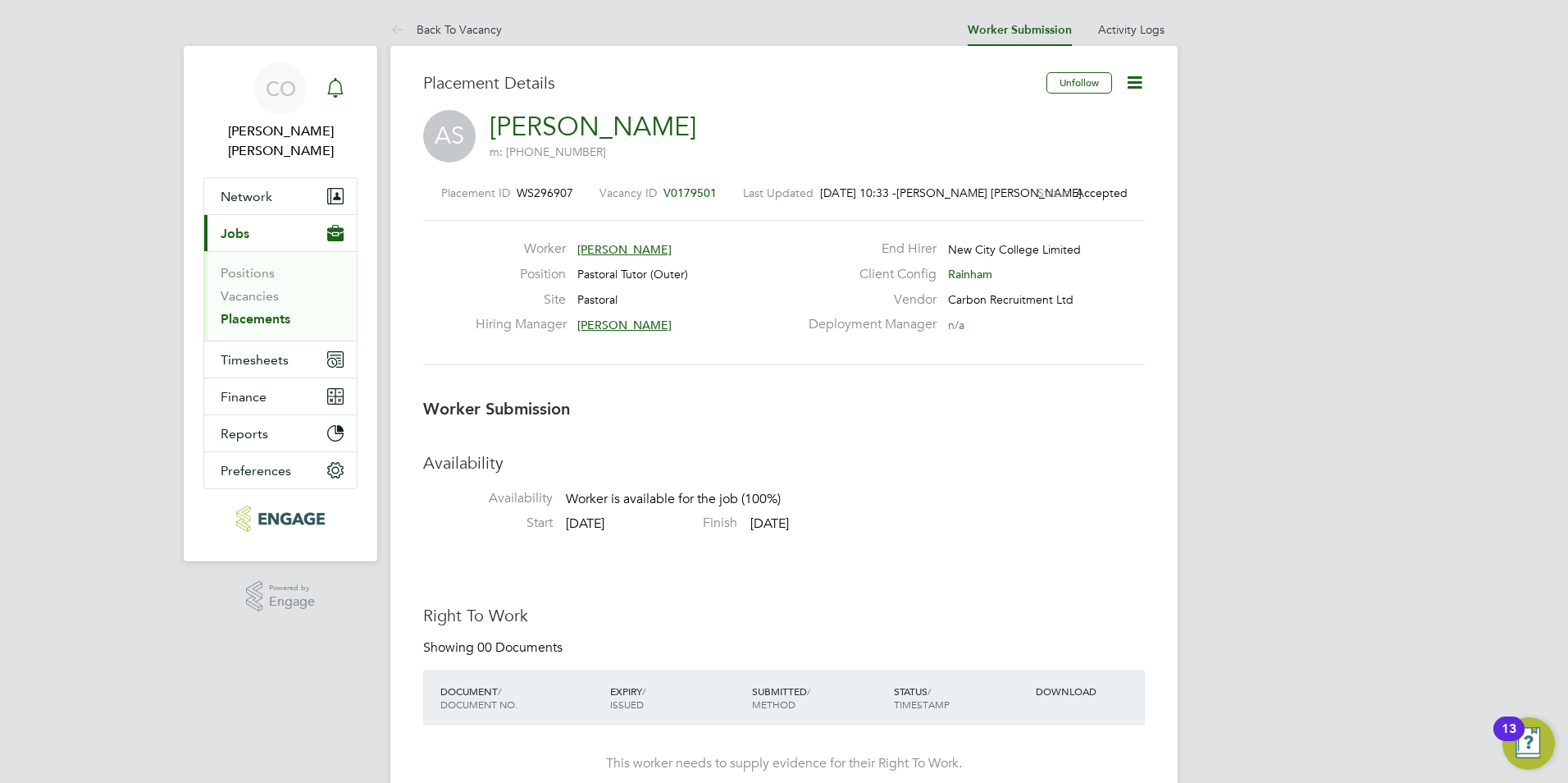
click at [344, 84] on icon "Main navigation" at bounding box center [336, 88] width 20 height 20
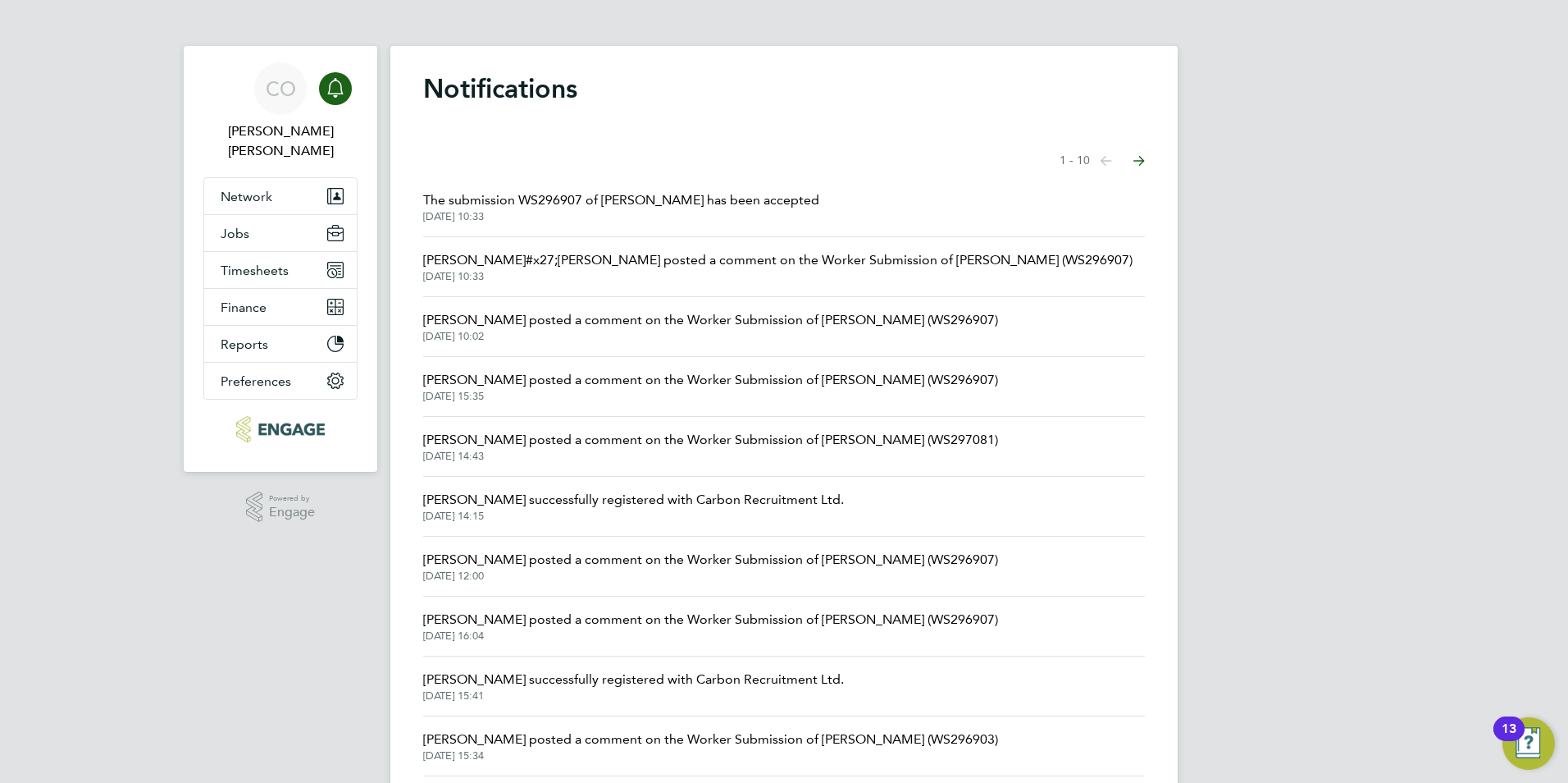
click at [898, 259] on span "[PERSON_NAME]#x27;[PERSON_NAME] posted a comment on the Worker Submission of [P…" at bounding box center [778, 260] width 709 height 20
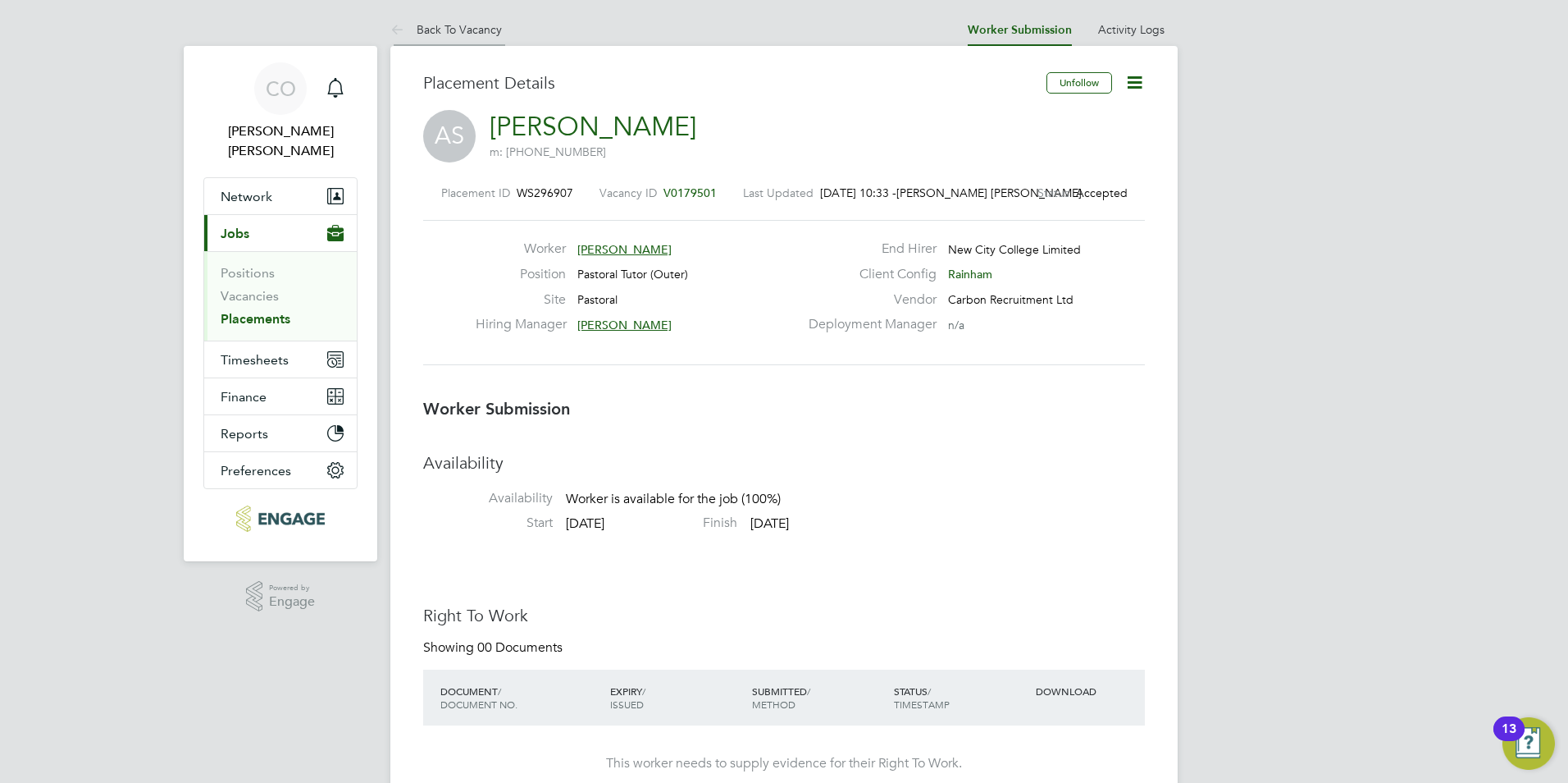
click at [391, 33] on icon at bounding box center [400, 31] width 21 height 21
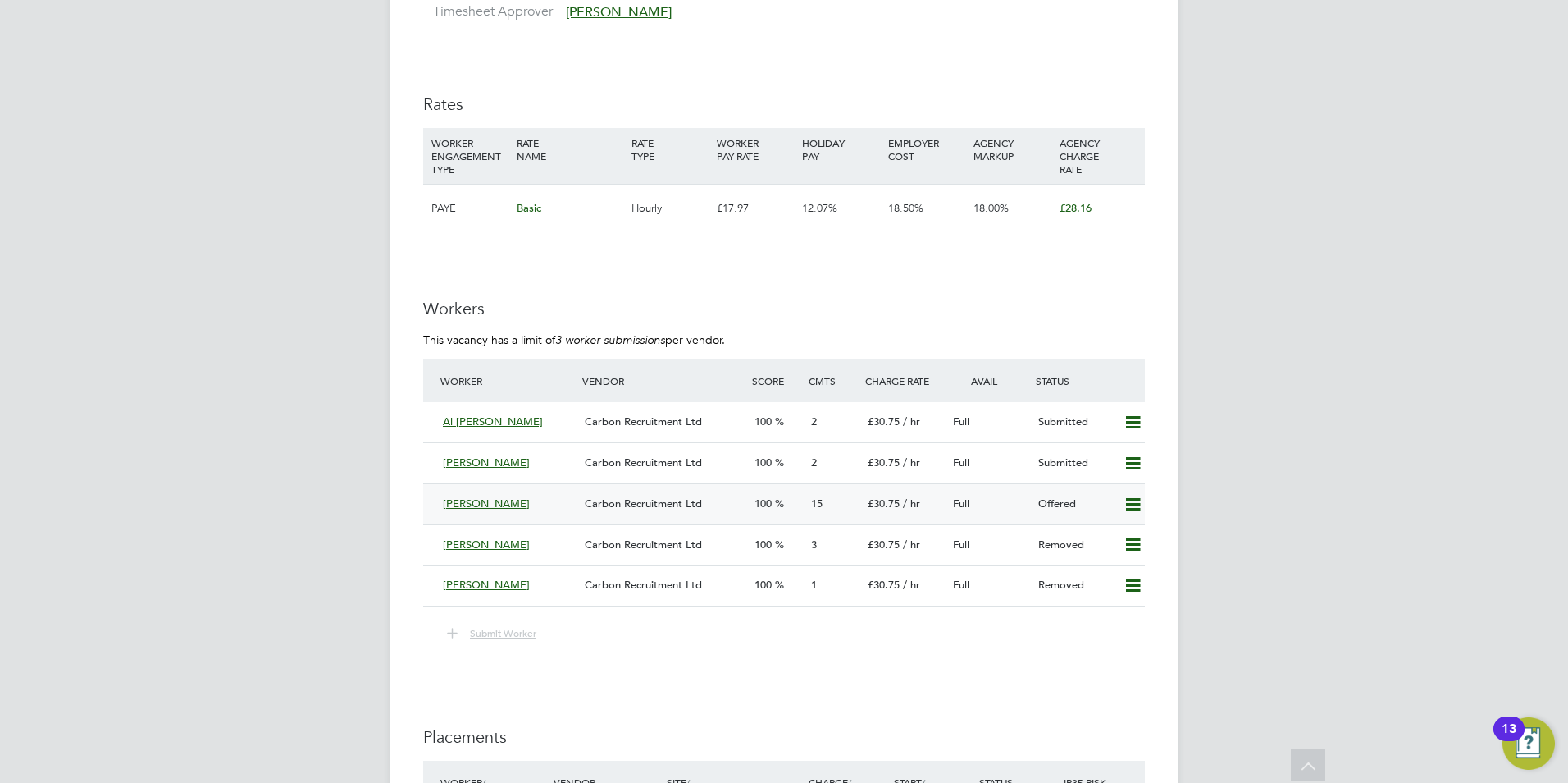
click at [430, 501] on div "[PERSON_NAME] Carbon Recruitment Ltd 100 15 £30.75 / hr Full Offered" at bounding box center [784, 503] width 722 height 41
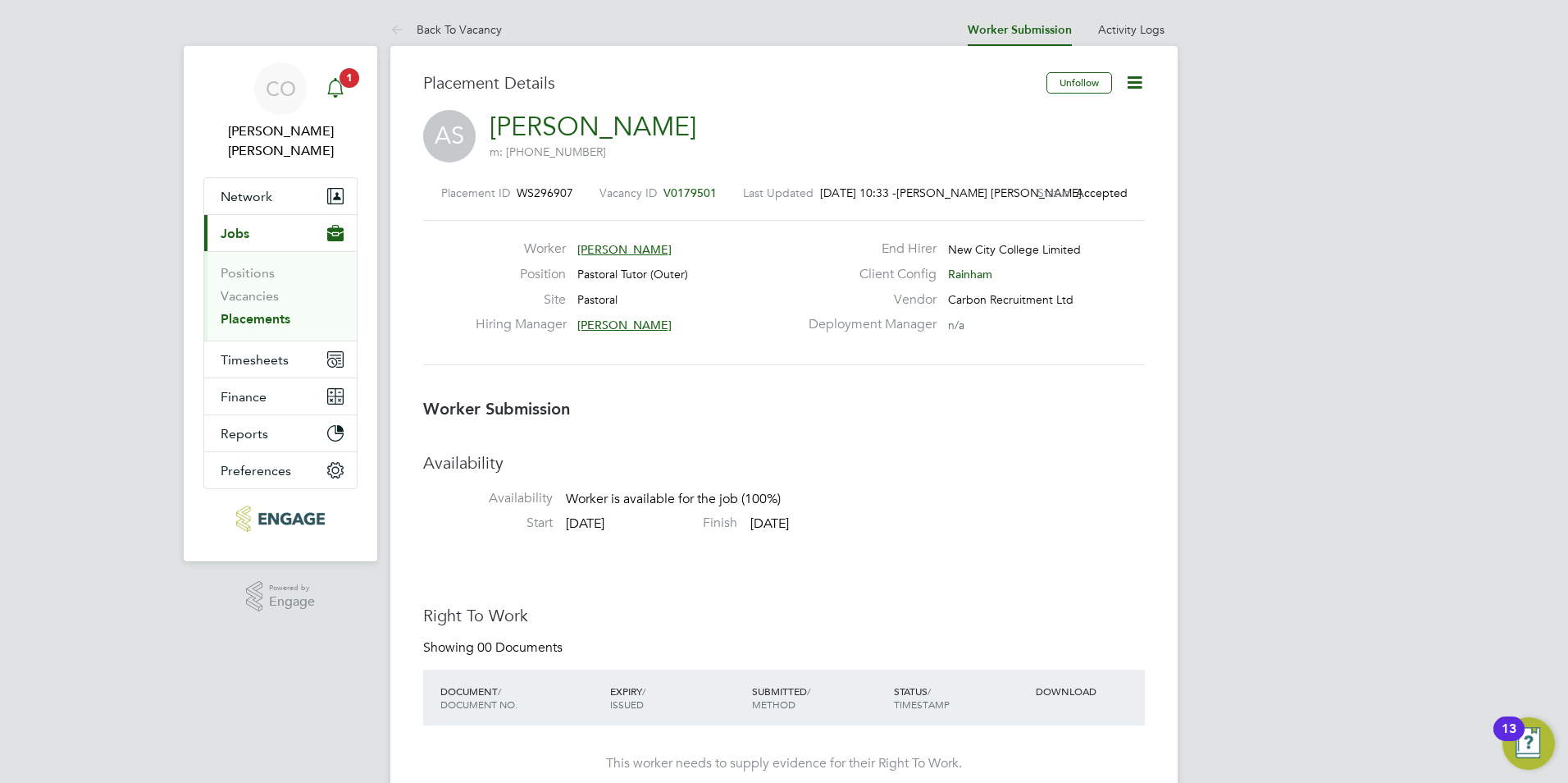
click at [338, 82] on icon "Main navigation" at bounding box center [335, 86] width 15 height 16
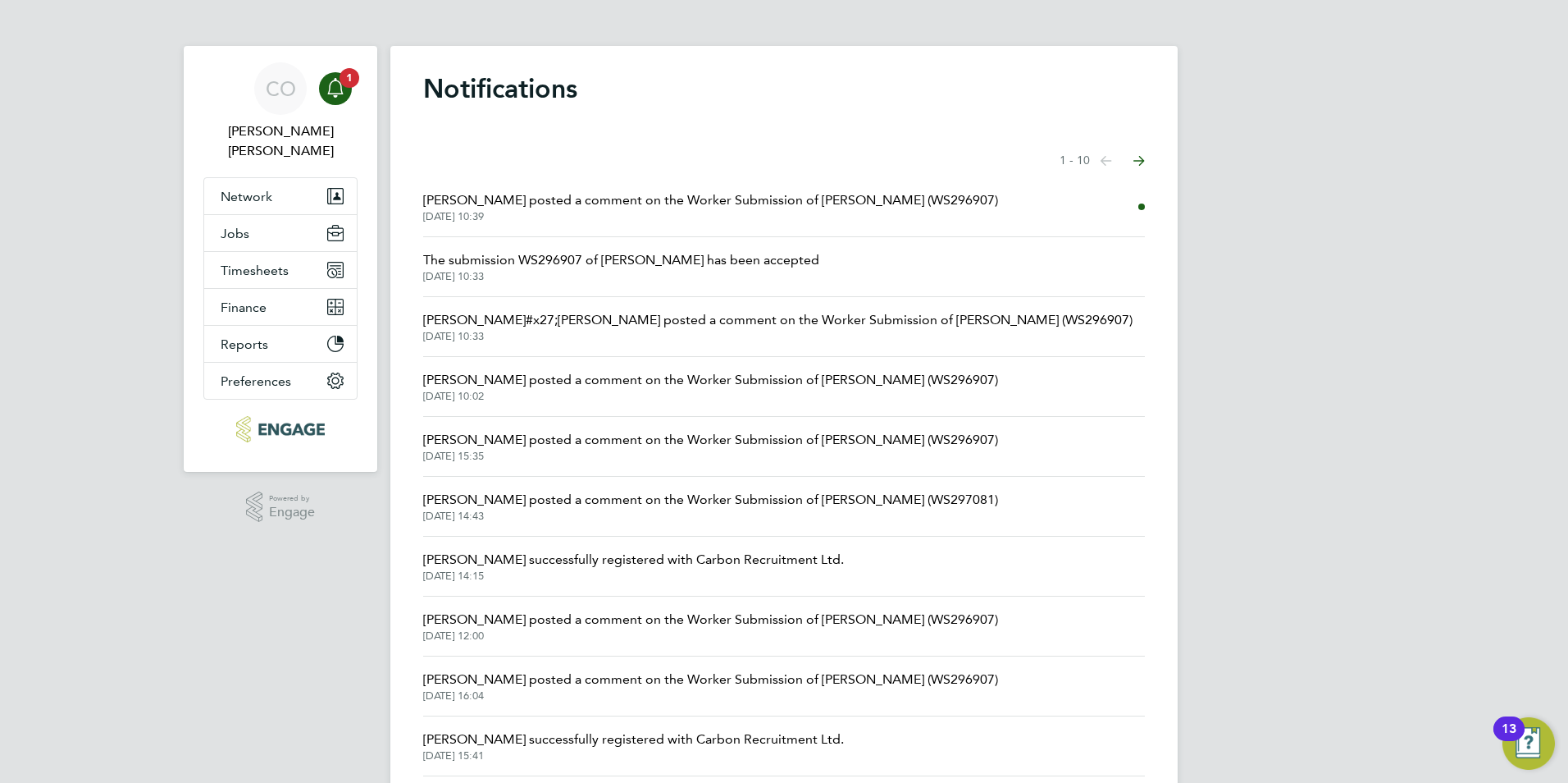
click at [538, 192] on span "[PERSON_NAME] posted a comment on the Worker Submission of [PERSON_NAME] (WS296…" at bounding box center [710, 200] width 575 height 20
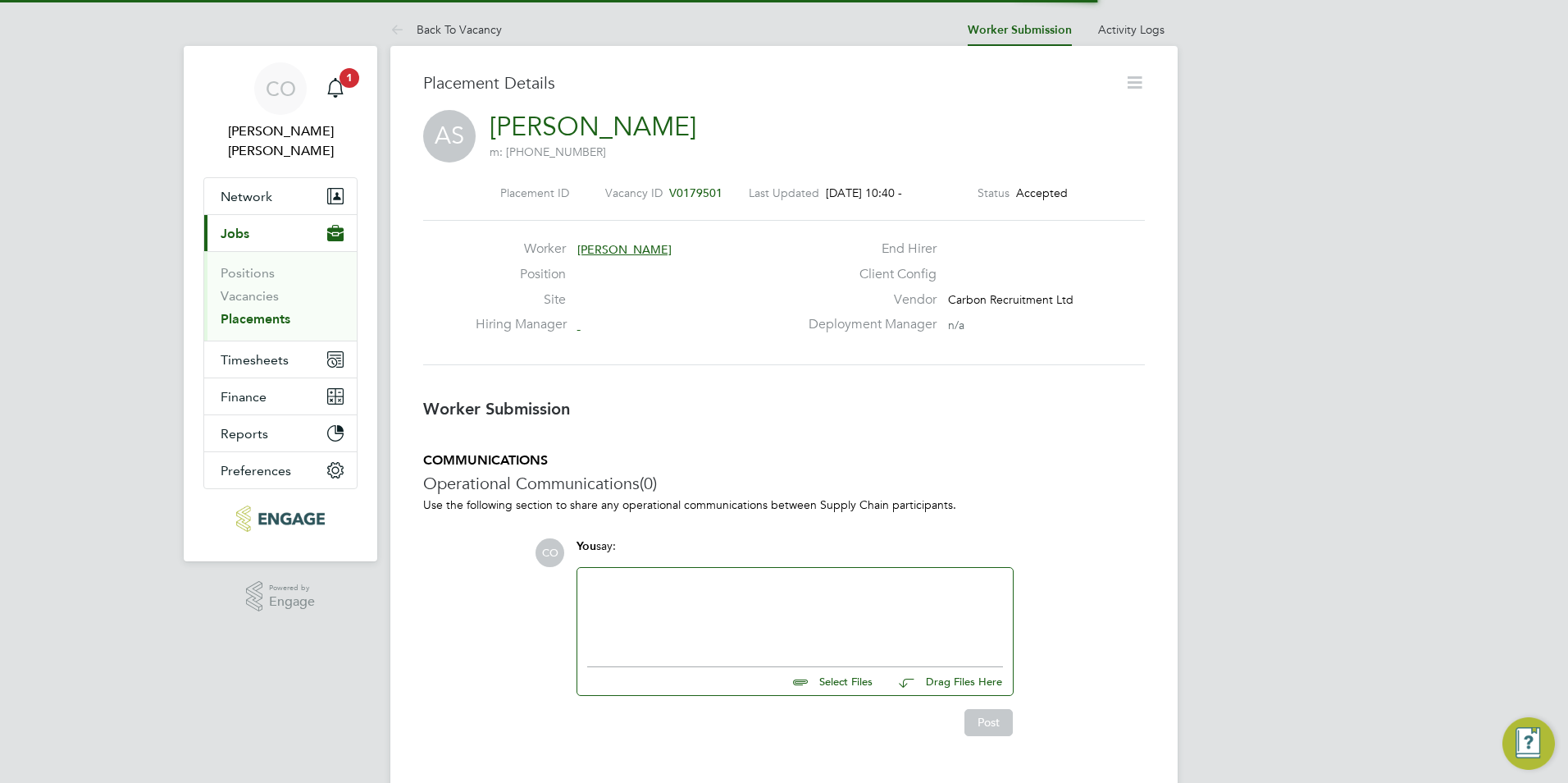
scroll to position [15, 234]
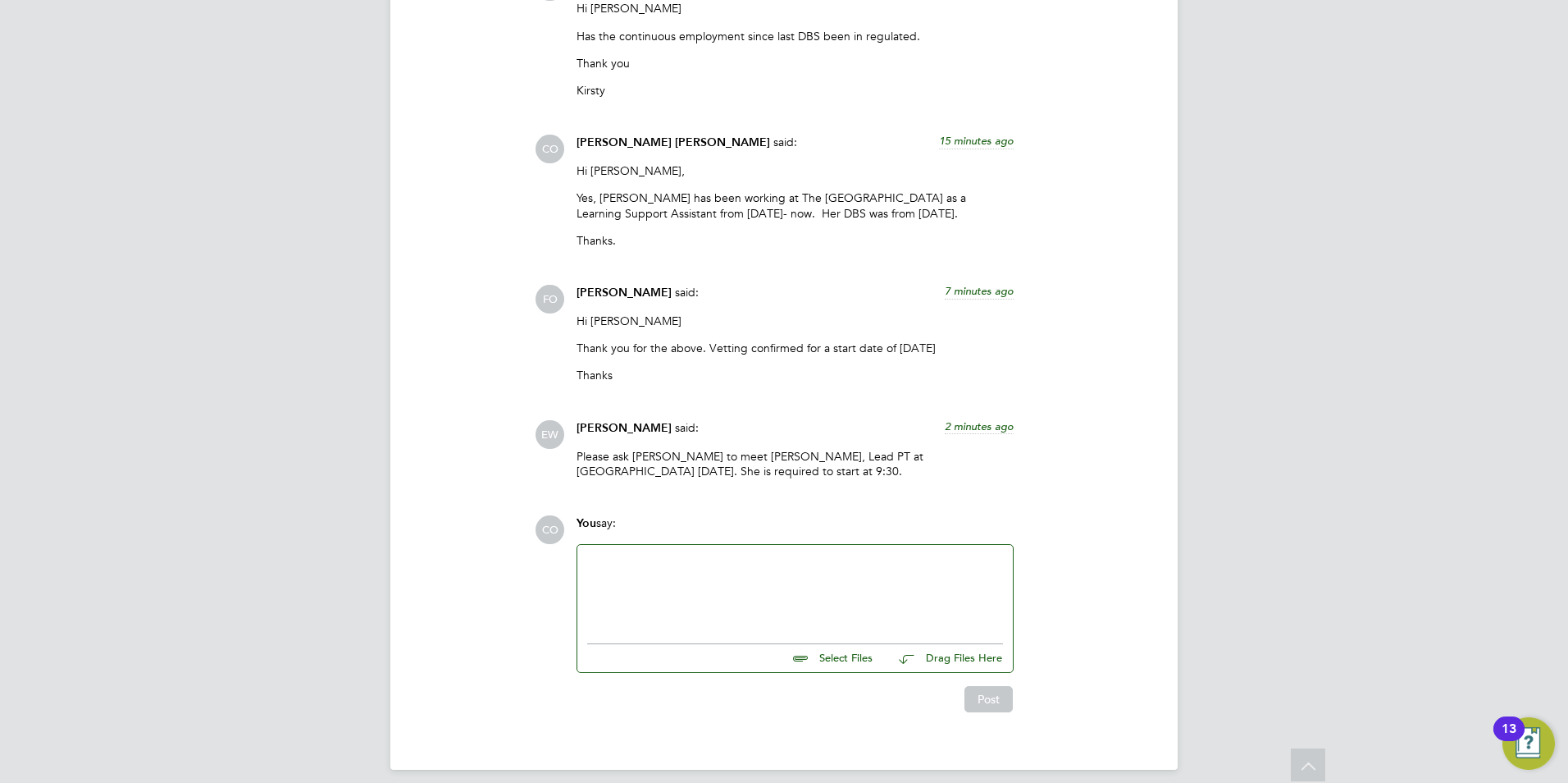
click at [708, 587] on div at bounding box center [795, 590] width 416 height 71
click at [965, 686] on button "Post" at bounding box center [988, 699] width 48 height 26
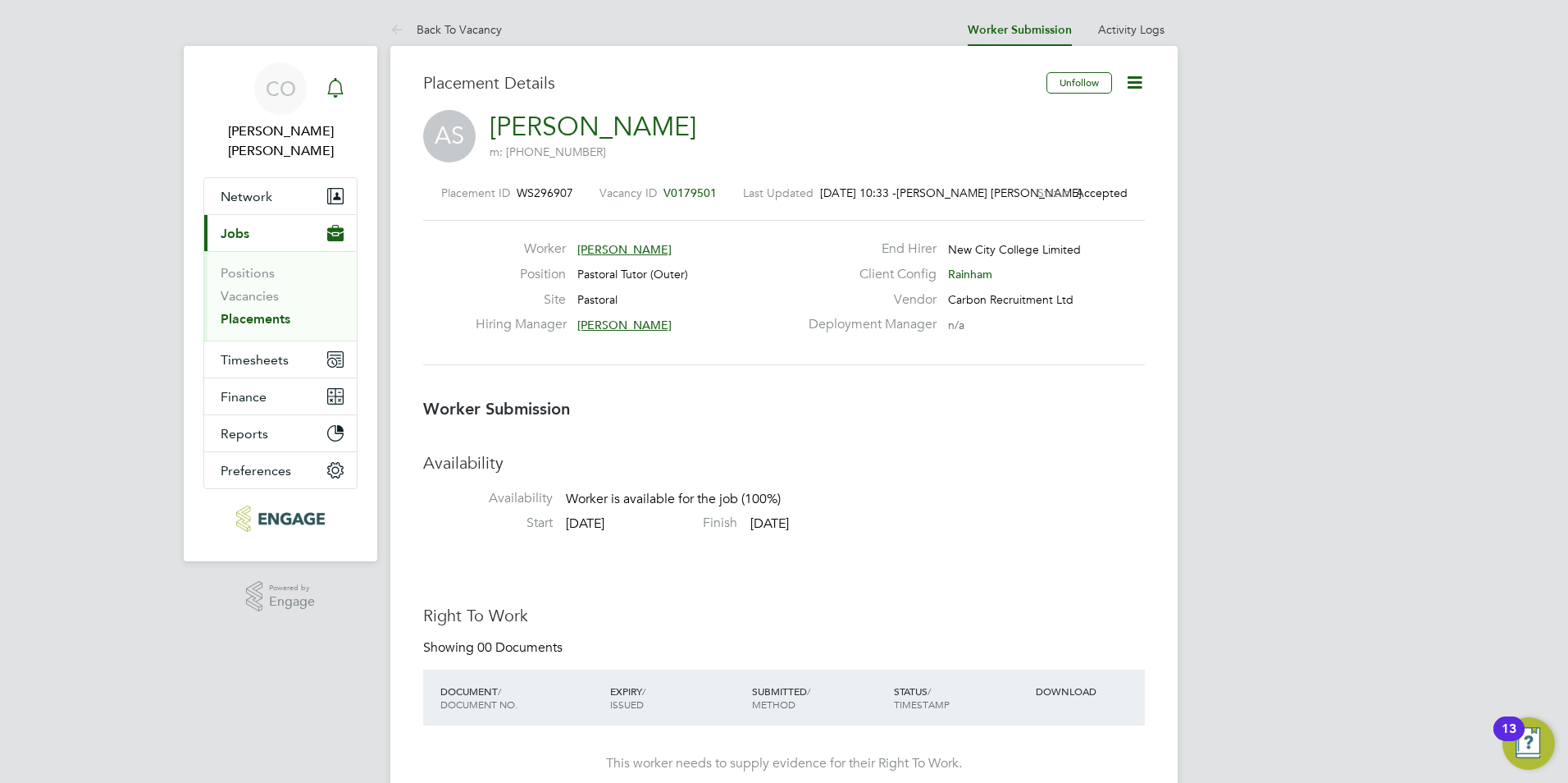
click at [328, 105] on link "Notifications" at bounding box center [336, 89] width 33 height 53
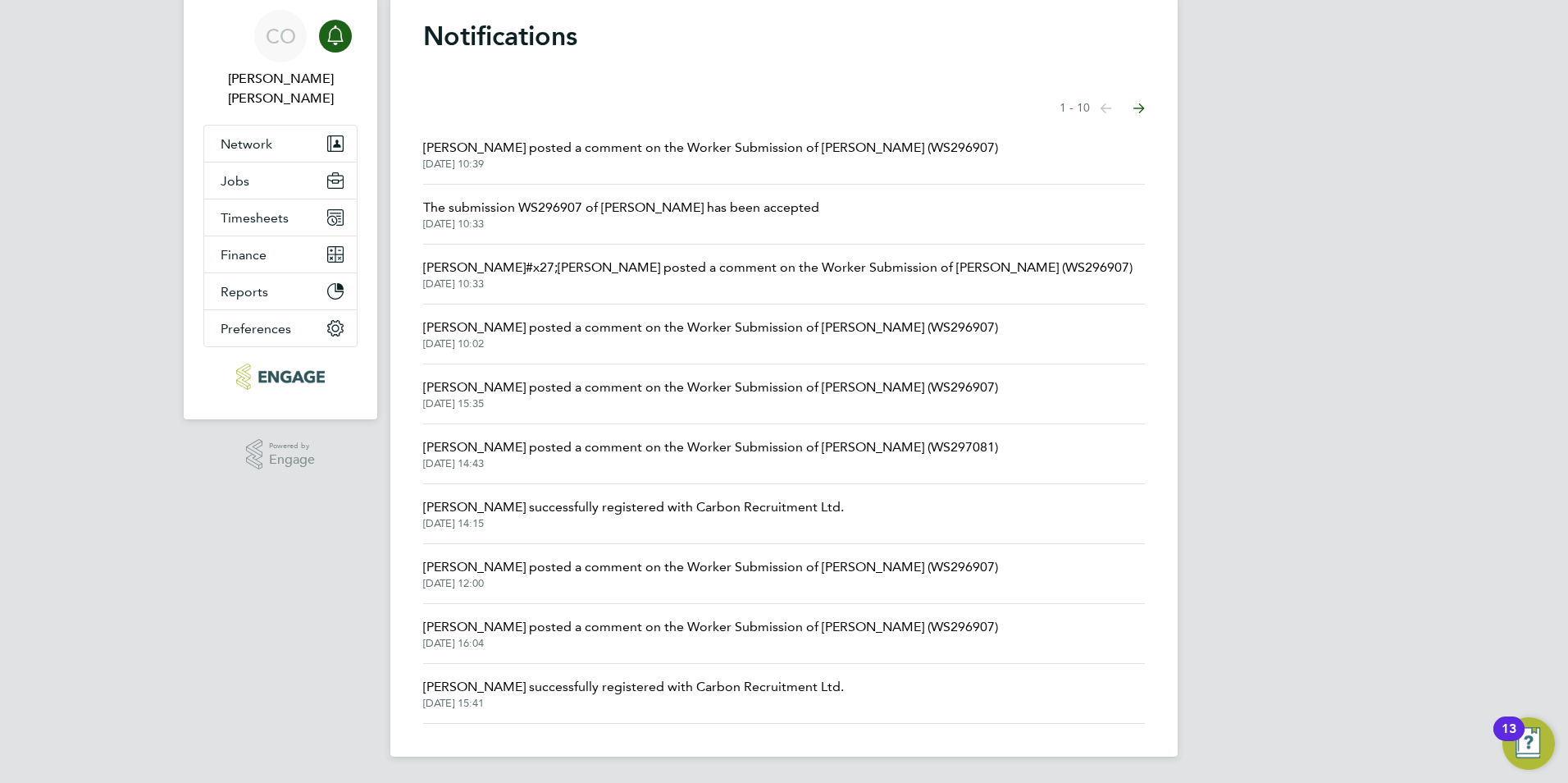
click at [636, 468] on span "[DATE] 14:43" at bounding box center [710, 463] width 575 height 14
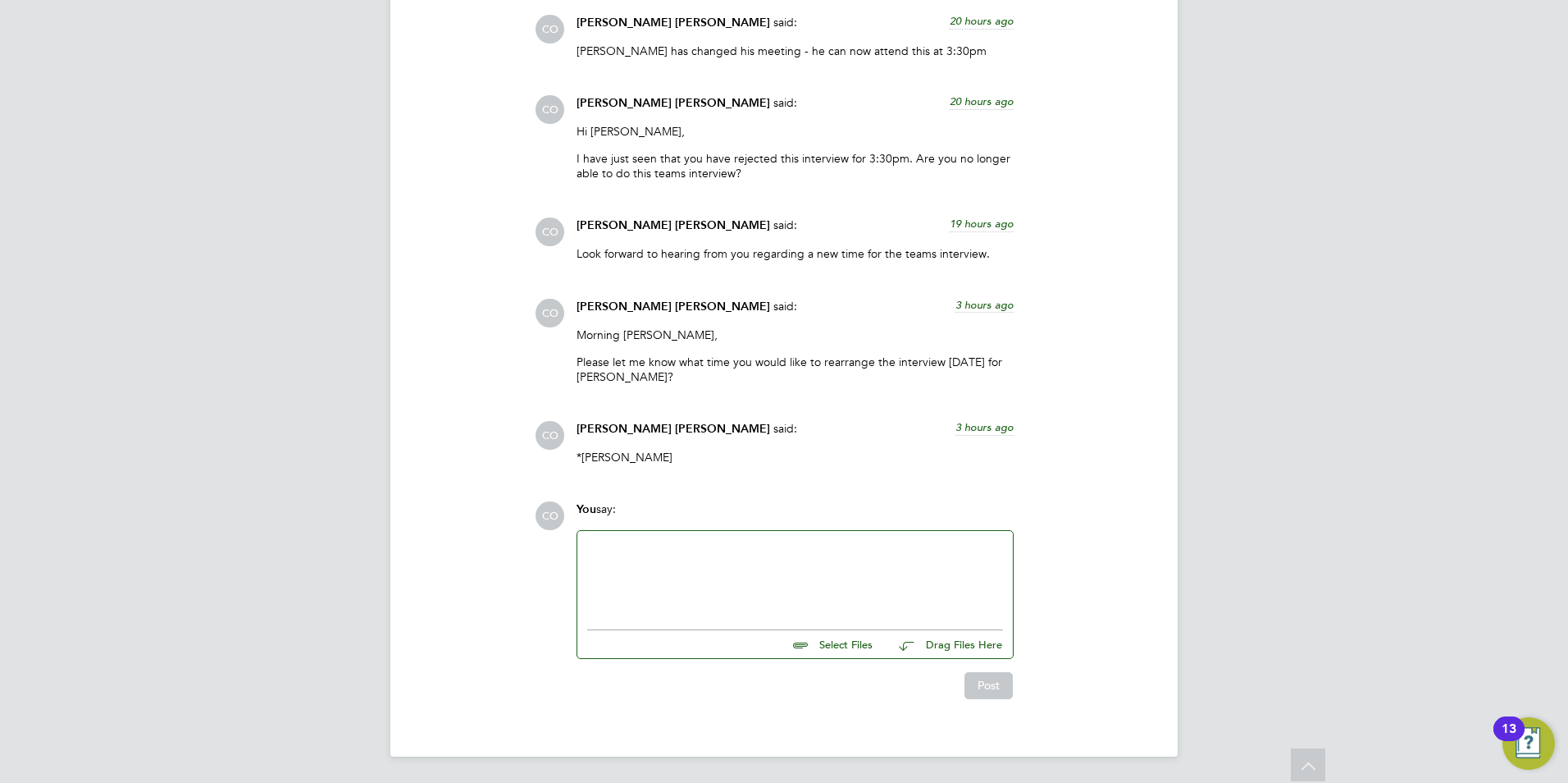
click at [706, 538] on div at bounding box center [794, 576] width 435 height 91
click at [698, 549] on div at bounding box center [795, 576] width 416 height 71
click at [1003, 672] on button "Post" at bounding box center [988, 684] width 48 height 26
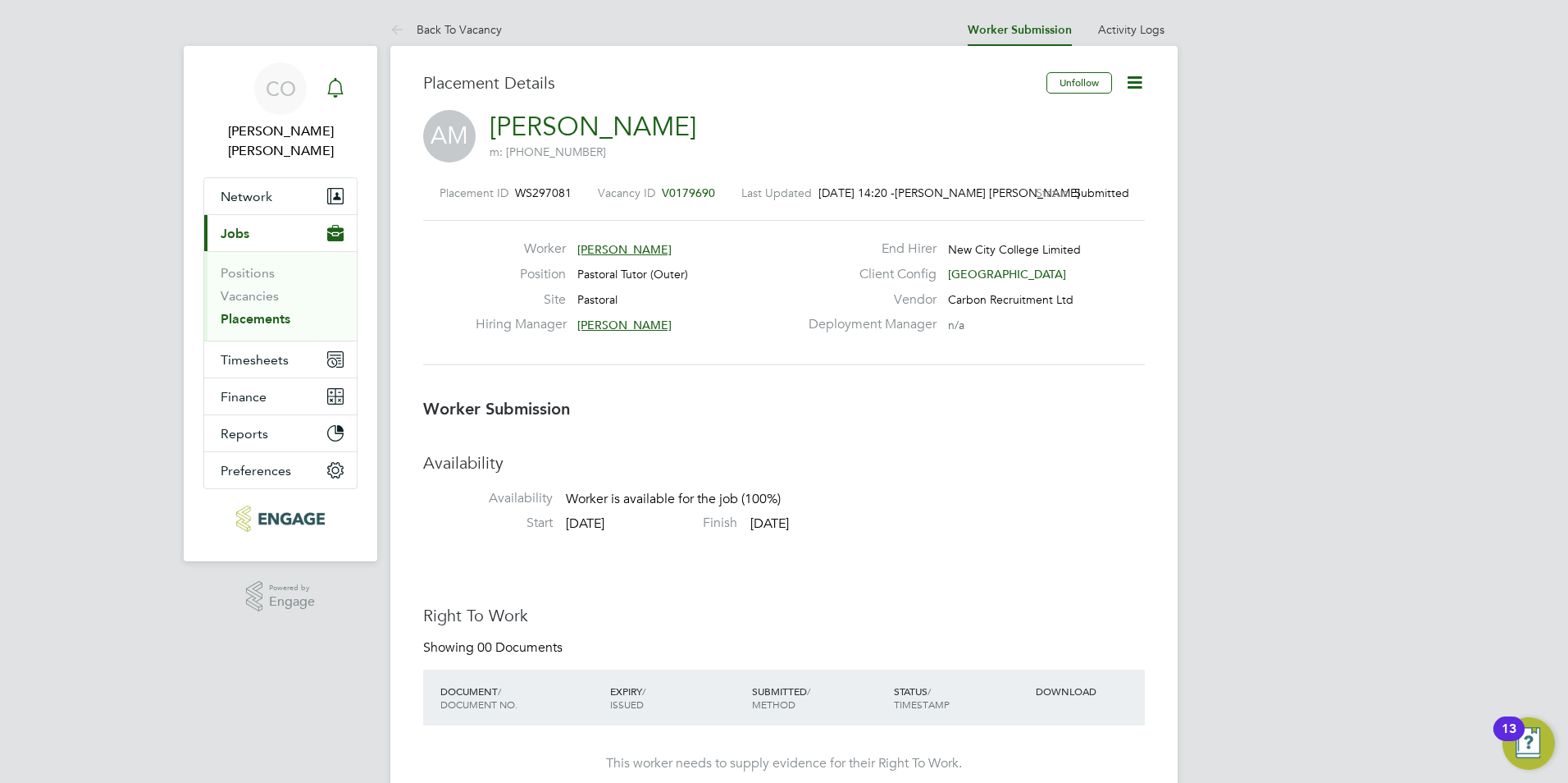
click at [330, 81] on icon "Main navigation" at bounding box center [336, 88] width 20 height 20
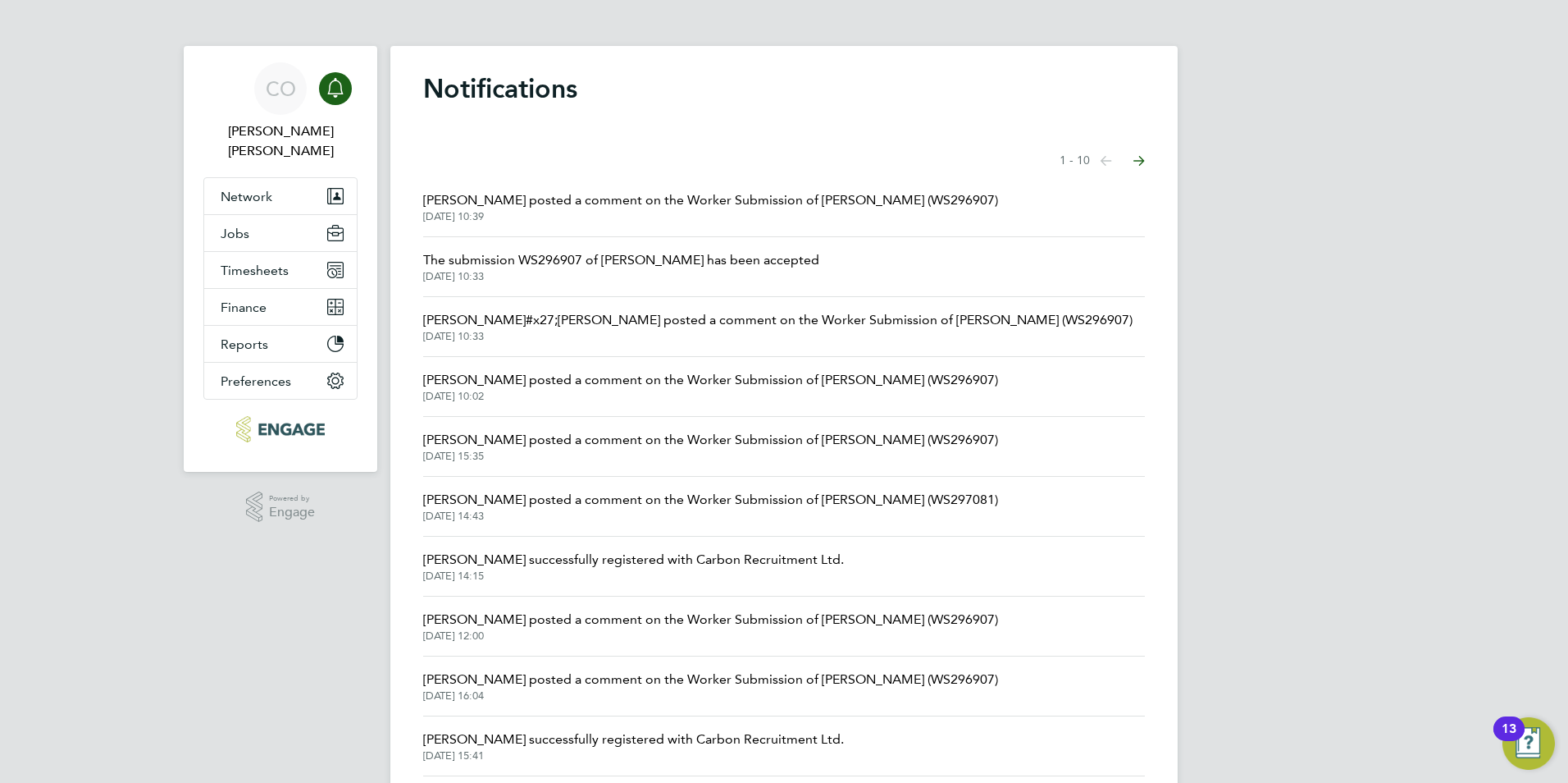
click at [719, 187] on li "[PERSON_NAME] posted a comment on the Worker Submission of [PERSON_NAME] (WS296…" at bounding box center [784, 207] width 722 height 60
click at [721, 197] on span "[PERSON_NAME] posted a comment on the Worker Submission of [PERSON_NAME] (WS296…" at bounding box center [710, 200] width 575 height 20
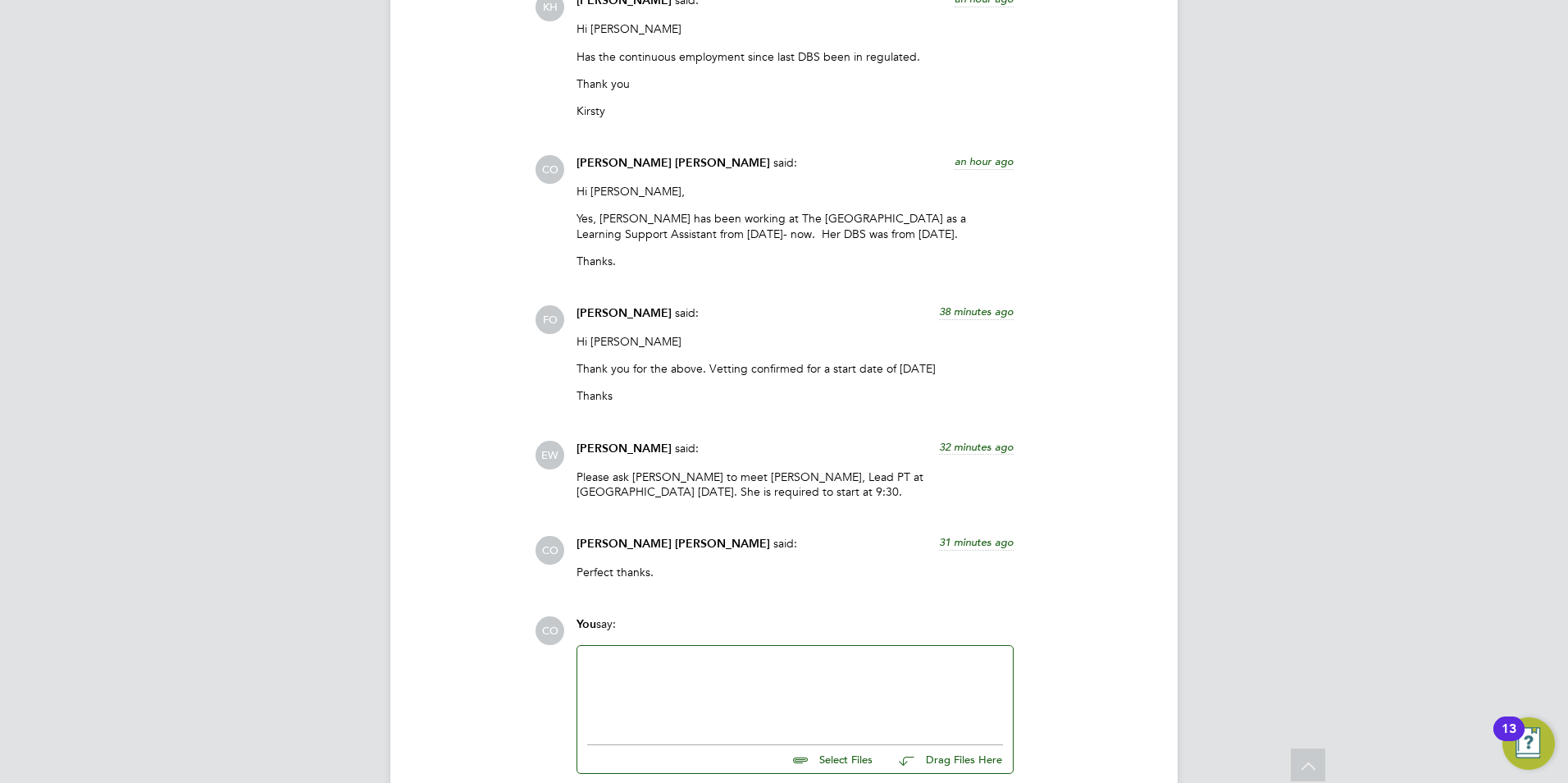
scroll to position [3028, 0]
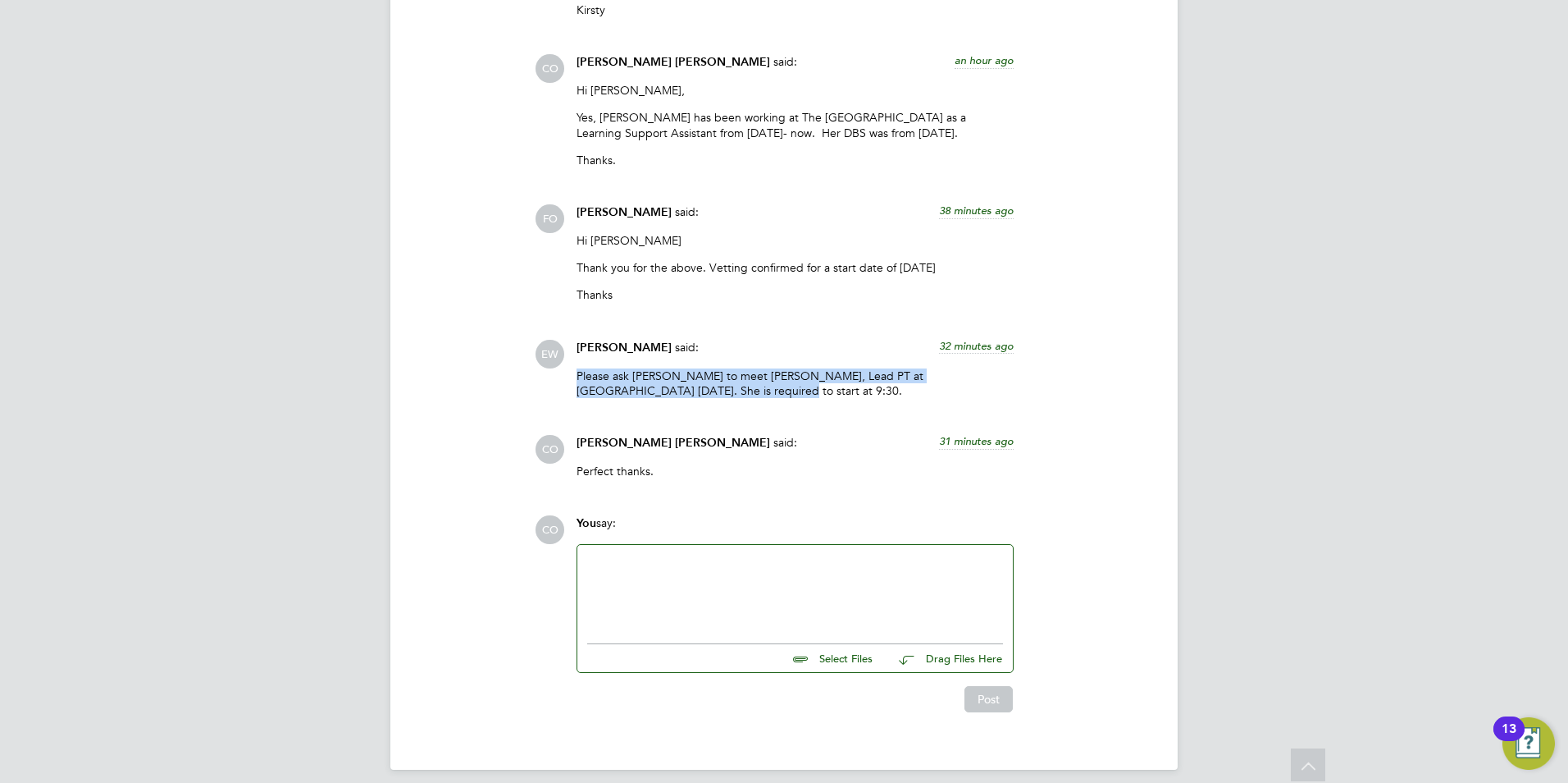
drag, startPoint x: 712, startPoint y: 376, endPoint x: 565, endPoint y: 355, distance: 148.5
click at [565, 355] on div "EW [PERSON_NAME] said: 32 minutes ago Please ask [PERSON_NAME] to meet [PERSON_…" at bounding box center [840, 375] width 610 height 71
drag, startPoint x: 565, startPoint y: 355, endPoint x: 651, endPoint y: 373, distance: 87.9
copy p "Please ask [PERSON_NAME] to meet [PERSON_NAME], Lead PT at [GEOGRAPHIC_DATA] [D…"
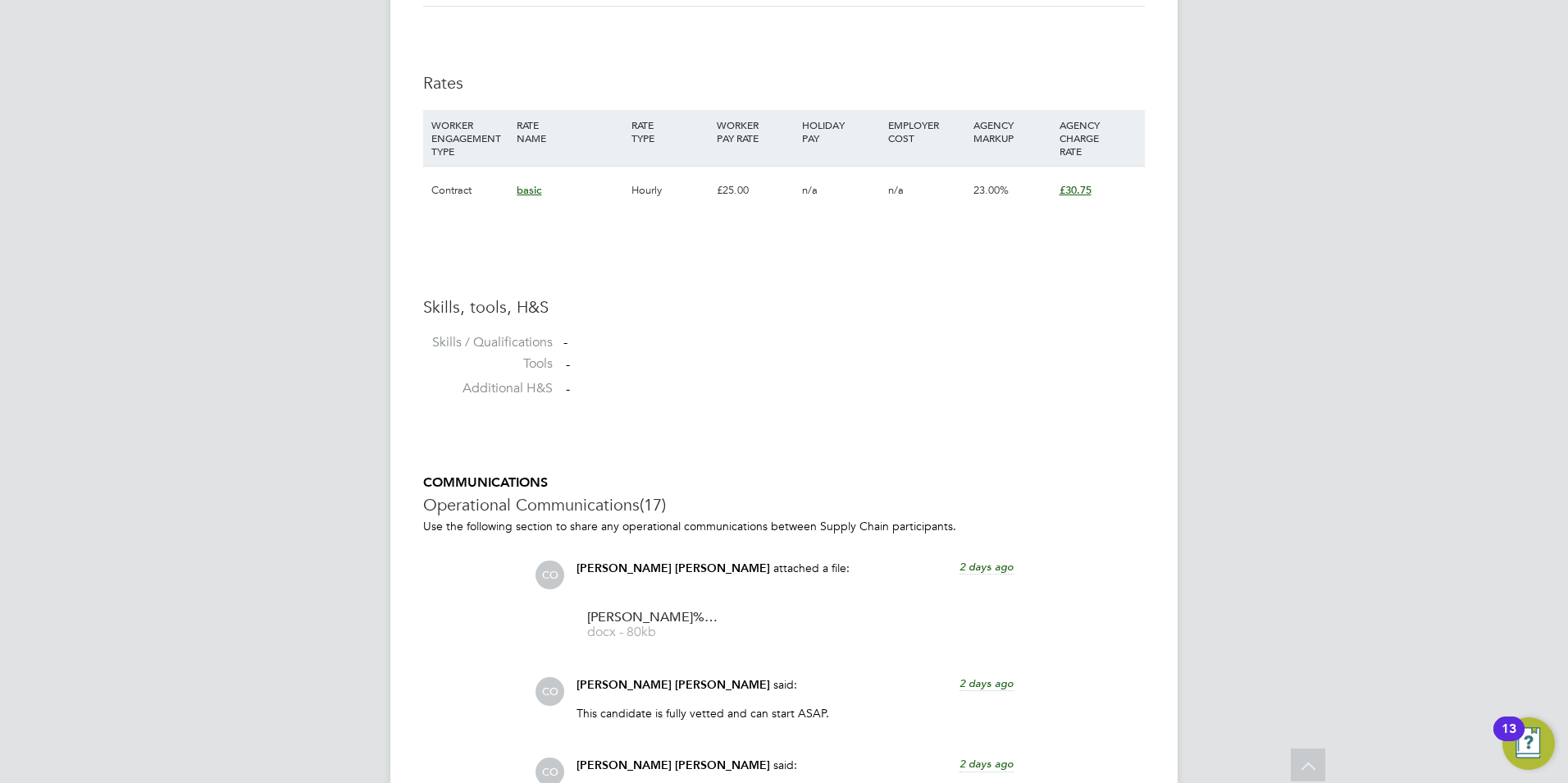
scroll to position [0, 0]
